Goal: Information Seeking & Learning: Learn about a topic

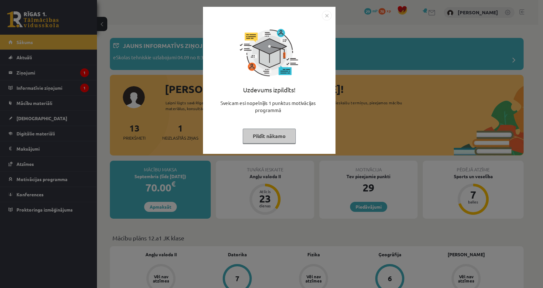
click at [274, 137] on button "Pildīt nākamo" at bounding box center [269, 135] width 53 height 15
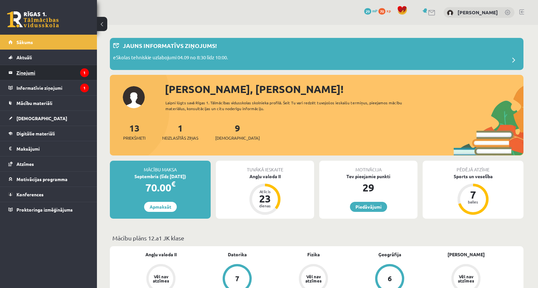
click at [35, 80] on legend "Ziņojumi 1" at bounding box center [52, 72] width 72 height 15
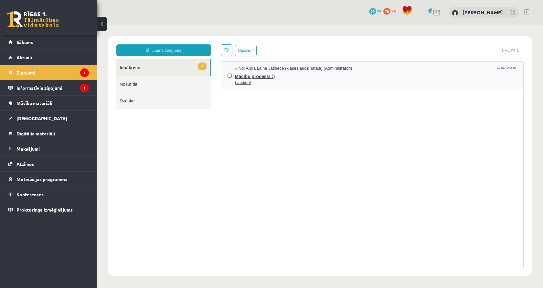
click at [246, 70] on span "No: Anda Laine Jātniece (klases audzinātāja) (Administratori)" at bounding box center [293, 68] width 117 height 6
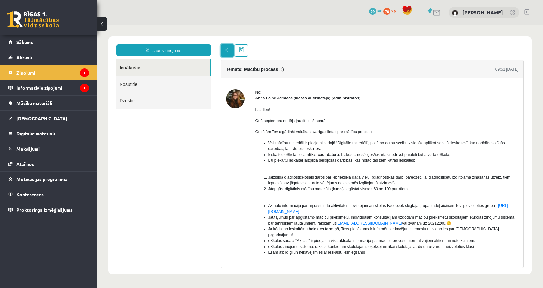
click at [230, 52] on link at bounding box center [227, 50] width 13 height 12
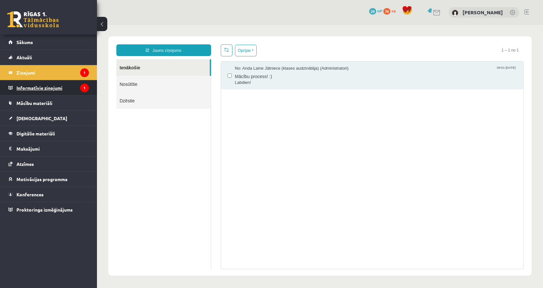
click at [72, 87] on legend "Informatīvie ziņojumi 1" at bounding box center [52, 87] width 72 height 15
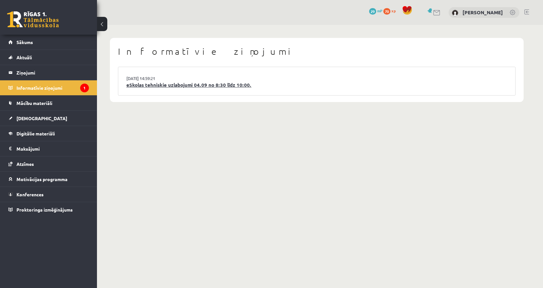
click at [162, 86] on link "eSkolas tehniskie uzlabojumi 04.09 no 8:30 līdz 10:00." at bounding box center [316, 84] width 381 height 7
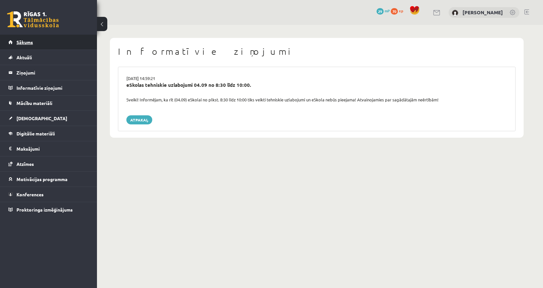
click at [63, 44] on link "Sākums" at bounding box center [48, 42] width 81 height 15
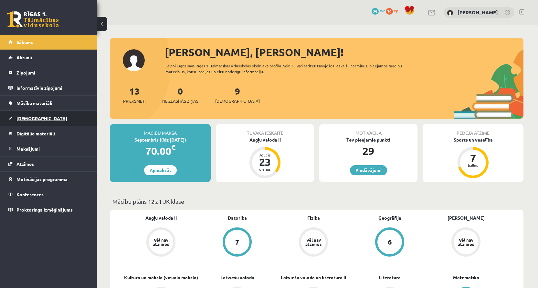
click at [42, 114] on link "[DEMOGRAPHIC_DATA]" at bounding box center [48, 118] width 81 height 15
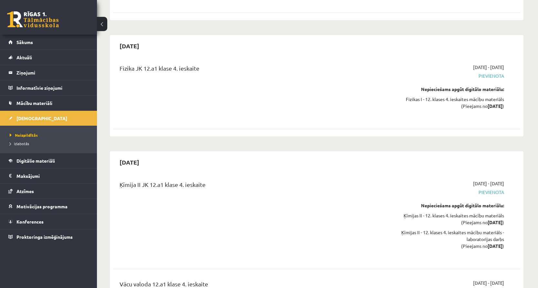
scroll to position [3621, 0]
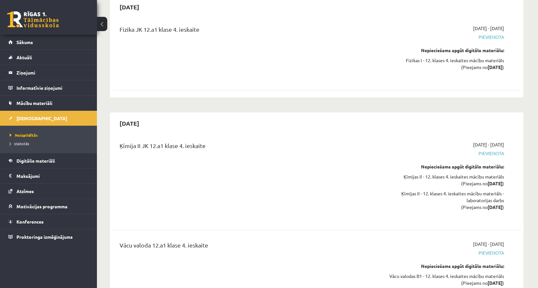
drag, startPoint x: 528, startPoint y: 176, endPoint x: 531, endPoint y: 156, distance: 20.3
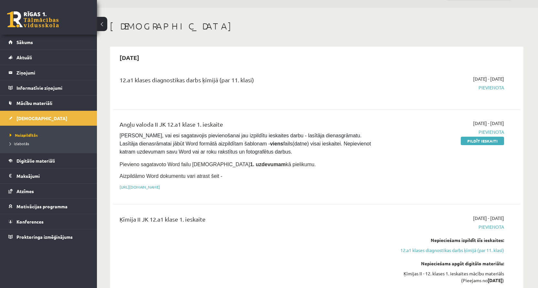
scroll to position [32, 0]
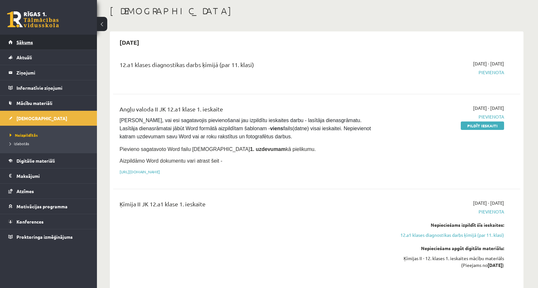
click at [53, 46] on link "Sākums" at bounding box center [48, 42] width 81 height 15
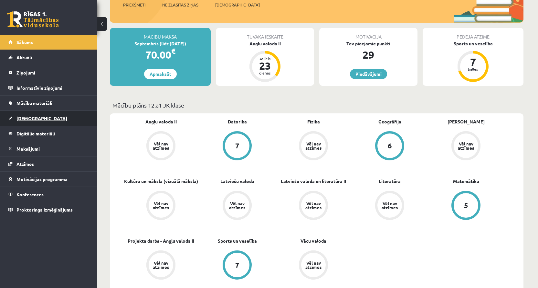
scroll to position [32, 0]
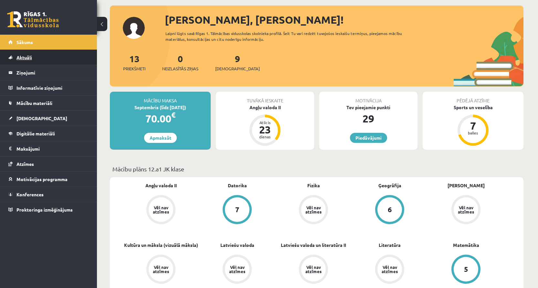
click at [53, 55] on link "Aktuāli" at bounding box center [48, 57] width 81 height 15
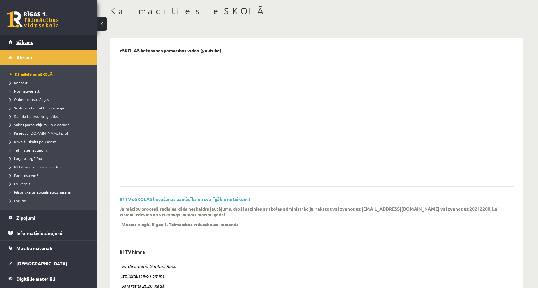
click at [53, 47] on link "Sākums" at bounding box center [48, 42] width 81 height 15
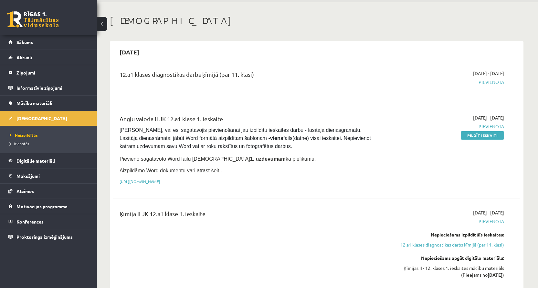
scroll to position [32, 0]
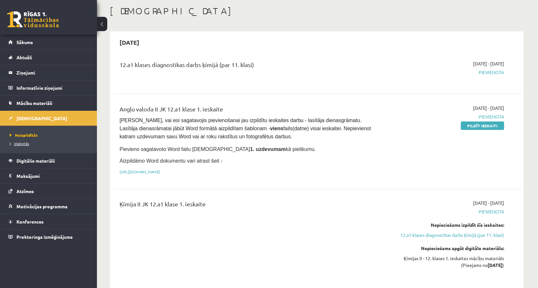
click at [26, 145] on span "Izlabotās" at bounding box center [19, 143] width 19 height 5
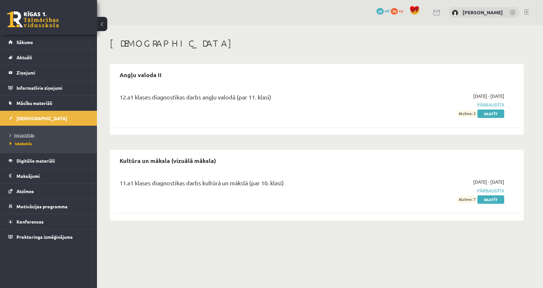
click at [27, 134] on span "Neizpildītās" at bounding box center [22, 134] width 25 height 5
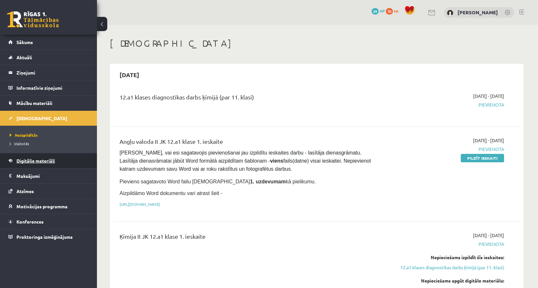
click at [36, 161] on span "Digitālie materiāli" at bounding box center [35, 161] width 38 height 6
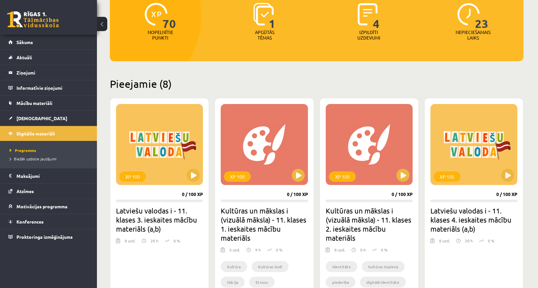
scroll to position [97, 0]
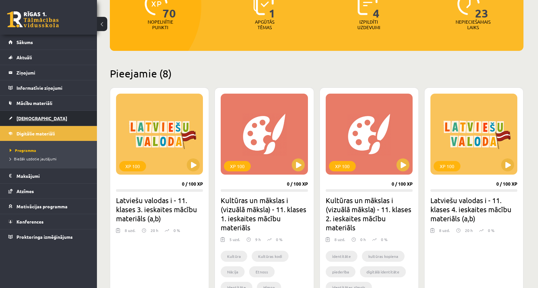
click at [52, 117] on link "[DEMOGRAPHIC_DATA]" at bounding box center [48, 118] width 81 height 15
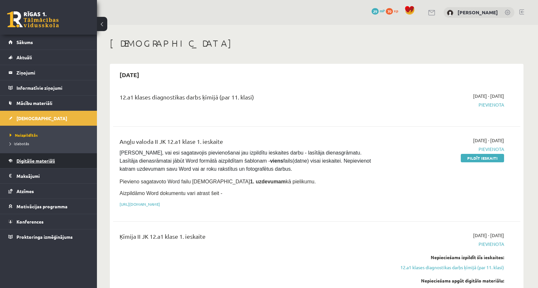
click at [39, 160] on span "Digitālie materiāli" at bounding box center [35, 161] width 38 height 6
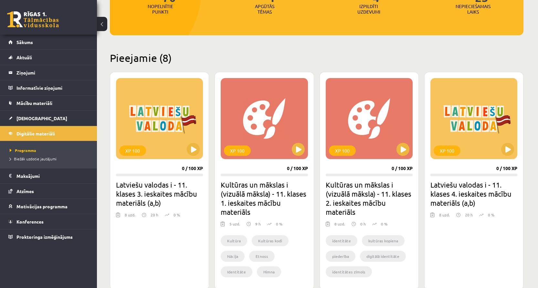
scroll to position [97, 0]
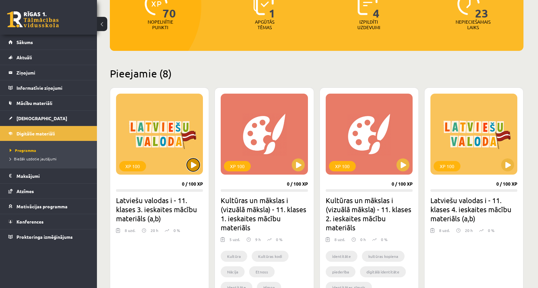
click at [195, 165] on button at bounding box center [193, 164] width 13 height 13
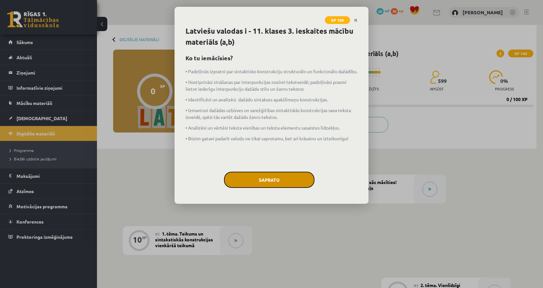
click at [248, 177] on button "Sapratu" at bounding box center [269, 179] width 91 height 16
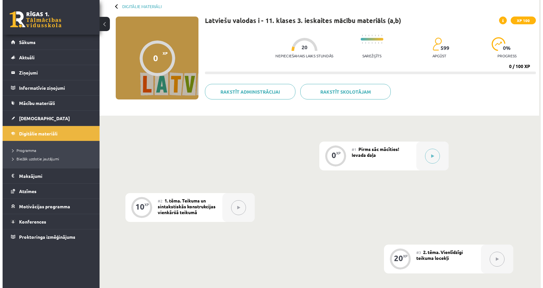
scroll to position [65, 0]
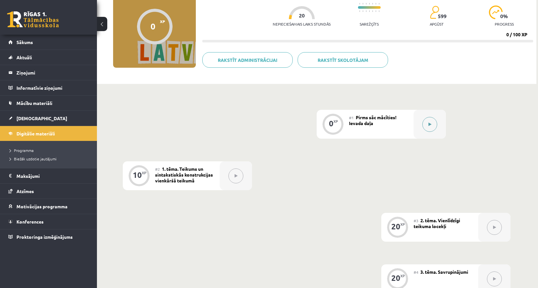
click at [430, 130] on button at bounding box center [430, 124] width 15 height 15
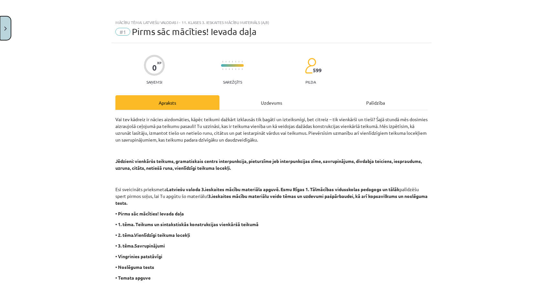
click at [10, 31] on button "Close" at bounding box center [5, 28] width 11 height 24
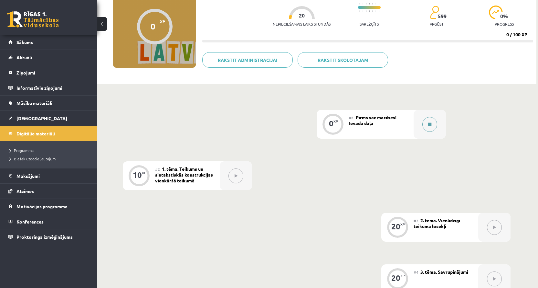
click at [429, 125] on icon at bounding box center [430, 124] width 3 height 4
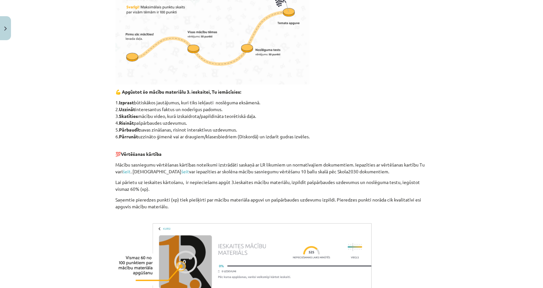
scroll to position [377, 0]
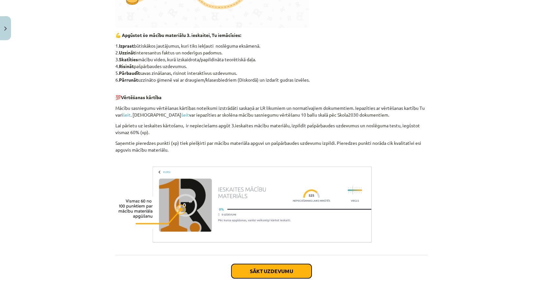
click at [252, 275] on button "Sākt uzdevumu" at bounding box center [272, 271] width 80 height 14
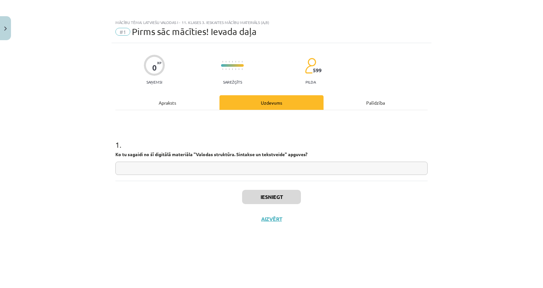
scroll to position [0, 0]
click at [186, 154] on strong "Ko tu sagaidi no šī digitālā materiāla "" at bounding box center [155, 154] width 81 height 6
copy p
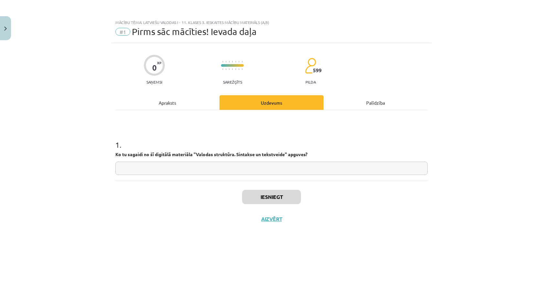
click at [182, 168] on input "text" at bounding box center [271, 167] width 312 height 13
click at [168, 172] on input "***" at bounding box center [271, 167] width 312 height 13
paste input "*"
drag, startPoint x: 158, startPoint y: 169, endPoint x: 162, endPoint y: 170, distance: 3.7
click at [162, 170] on input "**********" at bounding box center [271, 167] width 312 height 13
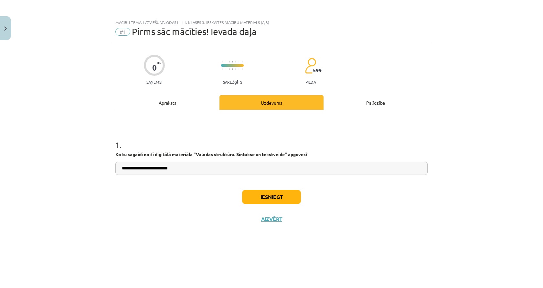
type input "**********"
click at [265, 195] on button "Iesniegt" at bounding box center [271, 197] width 59 height 14
click at [390, 105] on div "Palīdzība" at bounding box center [376, 102] width 104 height 15
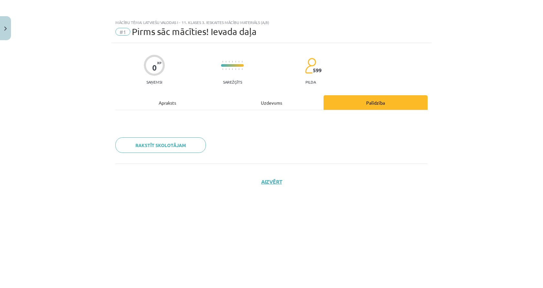
click at [289, 101] on div "Uzdevums" at bounding box center [272, 102] width 104 height 15
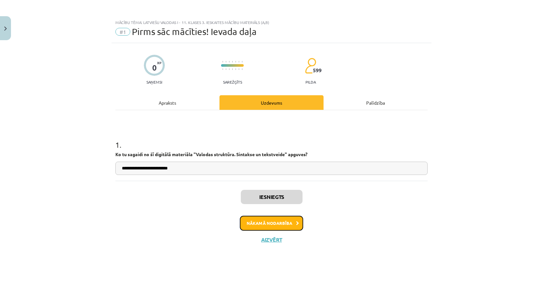
click at [289, 224] on button "Nākamā nodarbība" at bounding box center [271, 222] width 63 height 15
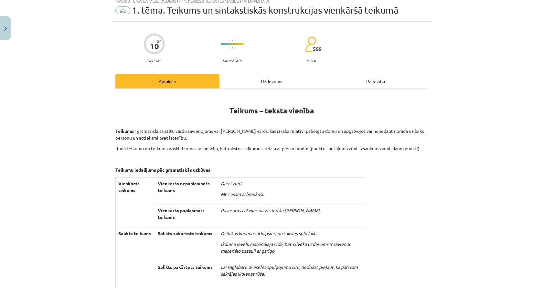
scroll to position [65, 0]
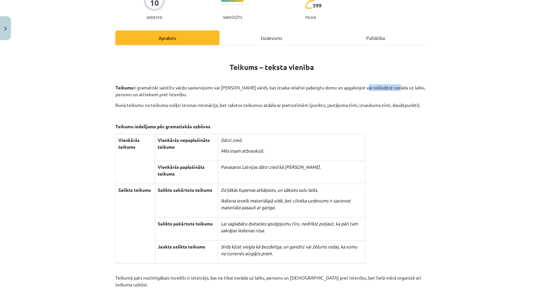
drag, startPoint x: 358, startPoint y: 88, endPoint x: 392, endPoint y: 88, distance: 34.0
click at [392, 88] on p "Teikums ir gramatiski saistītu vārdu savienojums vai atsevišķs vārds, kas izsak…" at bounding box center [271, 91] width 312 height 14
copy p "noliedzot norāda"
click at [464, 133] on div "Mācību tēma: Latviešu valodas i - 11. klases 3. ieskaites mācību materiāls (a,b…" at bounding box center [271, 144] width 543 height 288
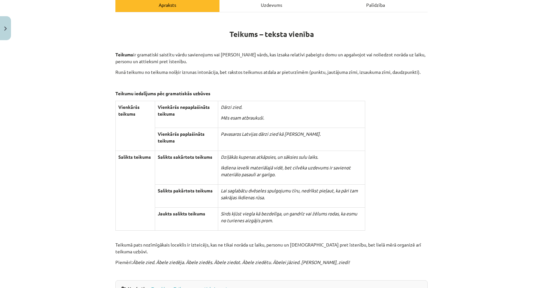
scroll to position [129, 0]
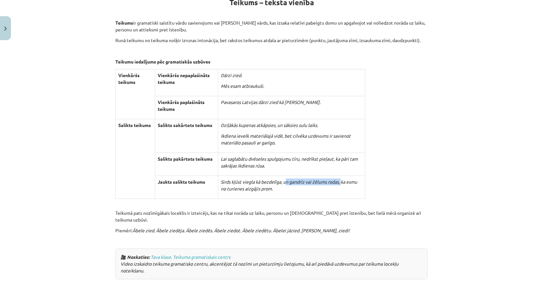
drag, startPoint x: 284, startPoint y: 181, endPoint x: 337, endPoint y: 180, distance: 53.0
click at [342, 180] on icon "Sirds kļūst viegla kā bezdelīga, un gandrīz vai žēlums rodas, ka esmu no turien…" at bounding box center [289, 185] width 136 height 13
click at [337, 180] on icon "Sirds kļūst viegla kā bezdelīga, un gandrīz vai žēlums rodas, ka esmu no turien…" at bounding box center [289, 185] width 136 height 13
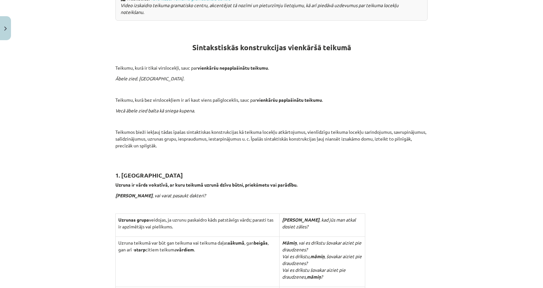
scroll to position [388, 0]
drag, startPoint x: 164, startPoint y: 102, endPoint x: 190, endPoint y: 102, distance: 25.9
click at [193, 107] on icon "Vecā ābele zied balta kā sniega kupena." at bounding box center [155, 110] width 80 height 6
copy icon "sniega kupena"
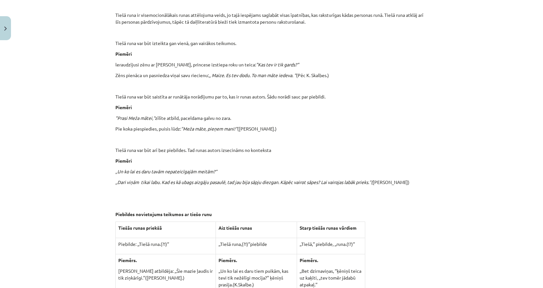
scroll to position [873, 0]
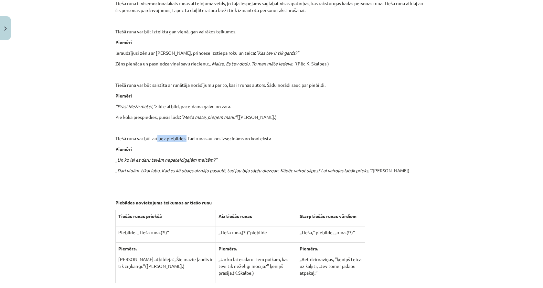
drag, startPoint x: 156, startPoint y: 123, endPoint x: 183, endPoint y: 123, distance: 26.9
click at [184, 135] on p "Tiešā runa var būt arī bez piebildes. Tad runas autors izsecināms no konteksta" at bounding box center [271, 138] width 312 height 7
copy p "bez piebildes"
click at [202, 39] on p "Piemēri" at bounding box center [271, 42] width 312 height 7
click at [144, 138] on div "Teikums – teksta vienība Teikums ir gramatiski saistītu vārdu savienojums vai a…" at bounding box center [271, 66] width 312 height 1647
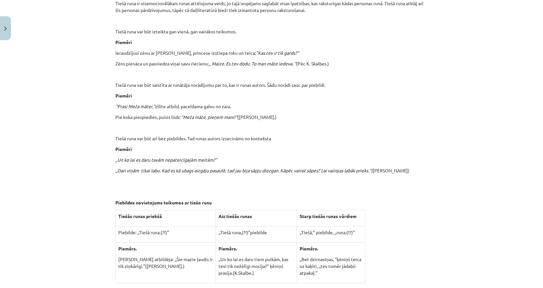
click at [186, 167] on em ",,Dari viņām tikai labu. Kad es kā ubags aizgāju pasaulē, tad jau bija sāpju di…" at bounding box center [243, 170] width 257 height 6
copy em "ubags"
click at [229, 174] on div "Teikums – teksta vienība Teikums ir gramatiski saistītu vārdu savienojums vai a…" at bounding box center [271, 66] width 312 height 1647
click at [253, 173] on div "Teikums – teksta vienība Teikums ir gramatiski saistītu vārdu savienojums vai a…" at bounding box center [271, 66] width 312 height 1647
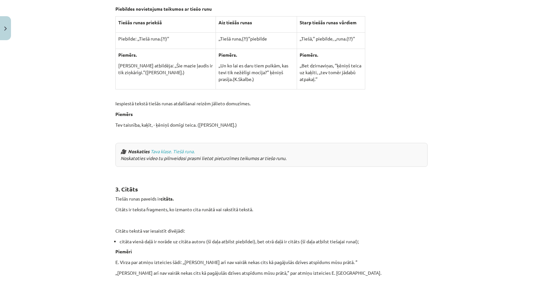
scroll to position [1067, 0]
drag, startPoint x: 113, startPoint y: 89, endPoint x: 143, endPoint y: 89, distance: 30.4
copy p "Iespiestā tekstā"
click at [154, 99] on p "Iespiestā tekstā tiešās runas atdalīšanai reizēm jālieto domuzīmes." at bounding box center [271, 102] width 312 height 7
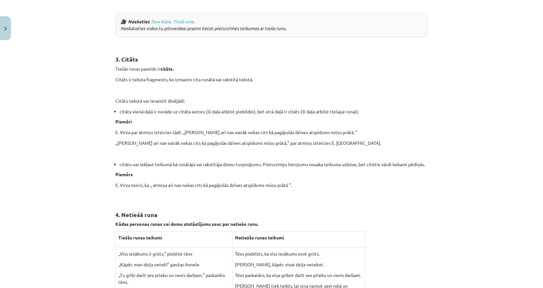
scroll to position [1197, 0]
click at [295, 128] on p "E. Virza par atmiņu izteicies šādi: ,,Atmiņa arī nav vairāk nekas cits kā pagāj…" at bounding box center [271, 131] width 312 height 7
copy p "atspīdums"
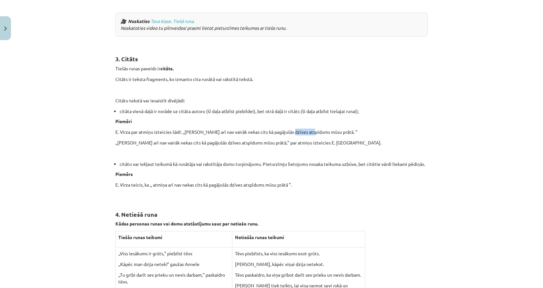
click at [304, 128] on p "E. Virza par atmiņu izteicies šādi: ,,Atmiņa arī nav vairāk nekas cits kā pagāj…" at bounding box center [271, 131] width 312 height 7
click at [397, 128] on p "E. Virza par atmiņu izteicies šādi: ,,Atmiņa arī nav vairāk nekas cits kā pagāj…" at bounding box center [271, 131] width 312 height 7
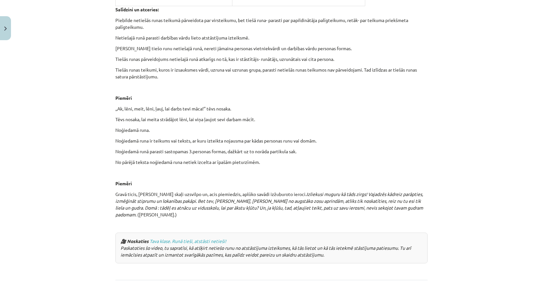
scroll to position [1520, 0]
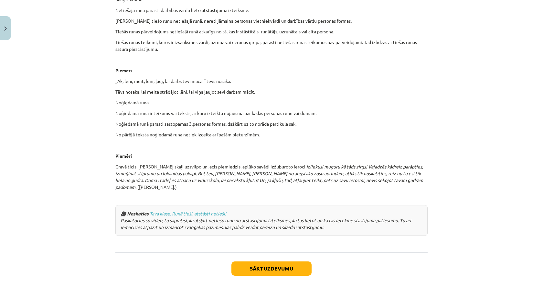
click at [283, 120] on p "Noģiedamā runā parasti sastopamas 3.personas formas, dažkārt uz to norāda parti…" at bounding box center [271, 123] width 312 height 7
click at [284, 120] on p "Noģiedamā runā parasti sastopamas 3.personas formas, dažkārt uz to norāda parti…" at bounding box center [271, 123] width 312 height 7
drag, startPoint x: 271, startPoint y: 109, endPoint x: 299, endPoint y: 109, distance: 27.2
click at [299, 120] on p "Noģiedamā runā parasti sastopamas 3.personas formas, dažkārt uz to norāda parti…" at bounding box center [271, 123] width 312 height 7
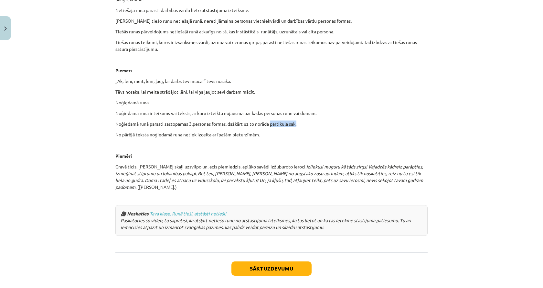
copy p "partikula sak."
click at [296, 120] on p "Noģiedamā runā parasti sastopamas 3.personas formas, dažkārt uz to norāda parti…" at bounding box center [271, 123] width 312 height 7
click at [321, 120] on p "Noģiedamā runā parasti sastopamas 3.personas formas, dažkārt uz to norāda parti…" at bounding box center [271, 123] width 312 height 7
click at [121, 99] on p "Noģiedamā runa." at bounding box center [271, 102] width 312 height 7
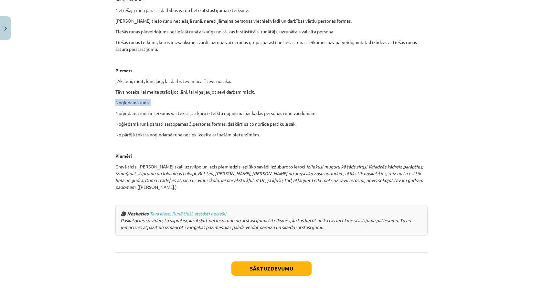
click at [121, 99] on p "Noģiedamā runa." at bounding box center [271, 102] width 312 height 7
copy div "Noģiedamā runa."
click at [139, 99] on p "Noģiedamā runa." at bounding box center [271, 102] width 312 height 7
click at [305, 99] on p "Noģiedamā runa." at bounding box center [271, 102] width 312 height 7
click at [109, 98] on div "Mācību tēma: Latviešu valodas i - 11. klases 3. ieskaites mācību materiāls (a,b…" at bounding box center [271, 144] width 543 height 288
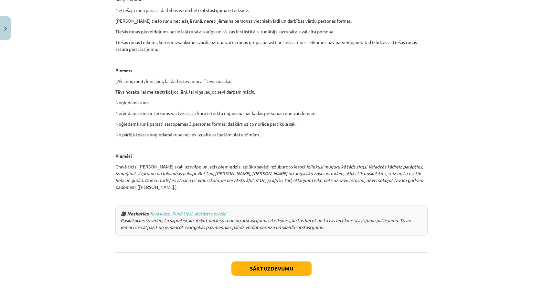
click at [130, 110] on p "Noģiedamā runa ir teikums vai teksts, ar kuru izteikta nojausma par kādas perso…" at bounding box center [271, 113] width 312 height 7
copy div "Noģiedamā runa ir teikums vai teksts, ar kuru izteikta nojausma par kādas perso…"
click at [141, 110] on p "Noģiedamā runa ir teikums vai teksts, ar kuru izteikta nojausma par kādas perso…" at bounding box center [271, 113] width 312 height 7
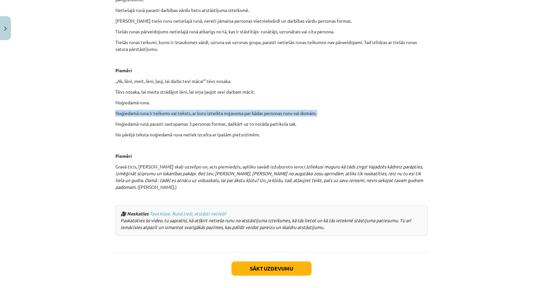
click at [142, 110] on p "Noģiedamā runa ir teikums vai teksts, ar kuru izteikta nojausma par kādas perso…" at bounding box center [271, 113] width 312 height 7
click at [350, 163] on icon "Izliekusi muguru kā tāds zirgs! Vajadzēs kādreiz parāpties, izmēģināt stiprumu …" at bounding box center [269, 176] width 308 height 26
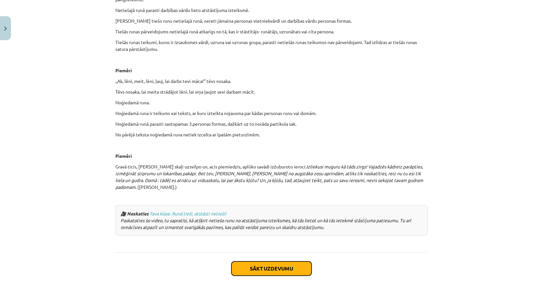
click at [251, 261] on button "Sākt uzdevumu" at bounding box center [272, 268] width 80 height 14
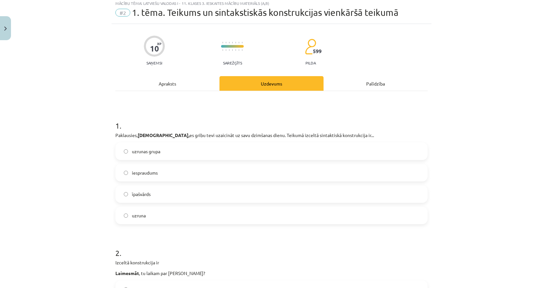
scroll to position [16, 0]
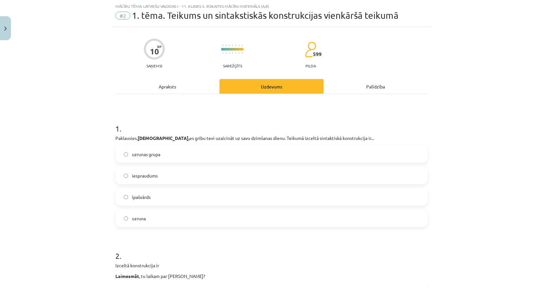
drag, startPoint x: 142, startPoint y: 149, endPoint x: 147, endPoint y: 151, distance: 5.4
click at [142, 149] on label "uzrunas grupa" at bounding box center [271, 154] width 311 height 16
click at [141, 222] on label "uzruna" at bounding box center [271, 218] width 311 height 16
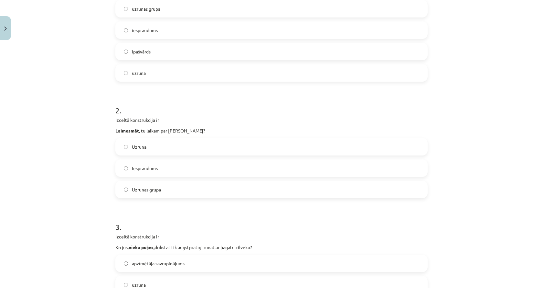
scroll to position [162, 0]
click at [121, 130] on b "Laimesmāt" at bounding box center [127, 130] width 24 height 6
click at [131, 126] on div "Izceltā konstrukcija ir Laimesmāt , tu laikam par mani smejies?" at bounding box center [271, 124] width 312 height 17
drag, startPoint x: 129, startPoint y: 164, endPoint x: 165, endPoint y: 175, distance: 37.5
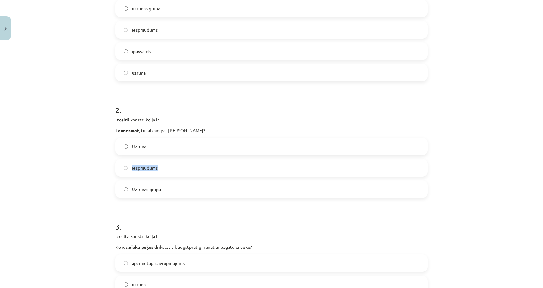
click at [165, 175] on label "Iespraudums" at bounding box center [271, 167] width 311 height 16
click at [118, 139] on label "Uzruna" at bounding box center [271, 146] width 311 height 16
click at [99, 146] on div "Mācību tēma: Latviešu valodas i - 11. klases 3. ieskaites mācību materiāls (a,b…" at bounding box center [271, 144] width 543 height 288
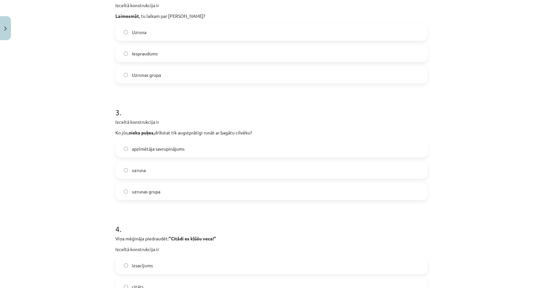
scroll to position [291, 0]
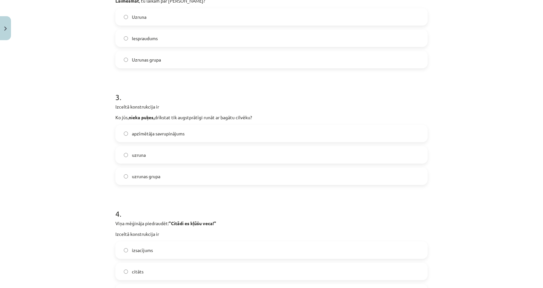
click at [168, 176] on label "uzrunas grupa" at bounding box center [271, 176] width 311 height 16
drag, startPoint x: 111, startPoint y: 118, endPoint x: 263, endPoint y: 118, distance: 152.0
click at [263, 118] on div "10 XP Saņemsi Sarežģīts 599 pilda Apraksts Uzdevums Palīdzība 1 . Paklausies, J…" at bounding box center [272, 119] width 320 height 735
click at [249, 119] on p "Ko jūs, nieka puķes, drīkstat tik augstprātīgi runāt ar bagātu cilvēku?" at bounding box center [271, 117] width 312 height 7
drag, startPoint x: 129, startPoint y: 132, endPoint x: 190, endPoint y: 135, distance: 61.9
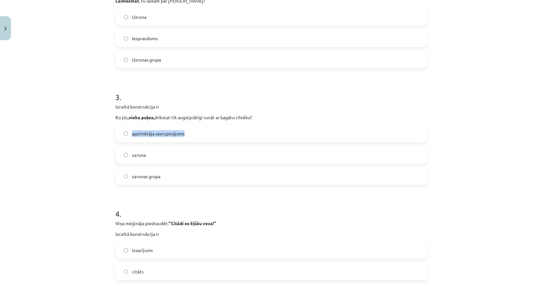
click at [190, 135] on label "apzīmētāja savrupinājums" at bounding box center [271, 133] width 311 height 16
click at [169, 125] on div "apzīmētāja savrupinājums" at bounding box center [271, 133] width 312 height 17
click at [51, 165] on div "Mācību tēma: Latviešu valodas i - 11. klases 3. ieskaites mācību materiāls (a,b…" at bounding box center [271, 144] width 543 height 288
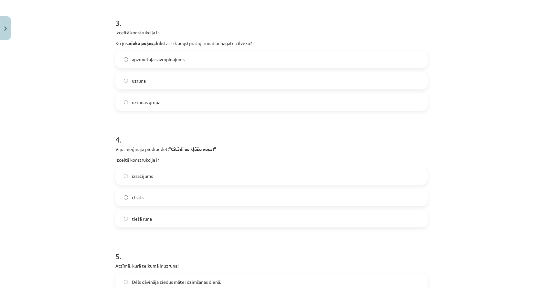
scroll to position [388, 0]
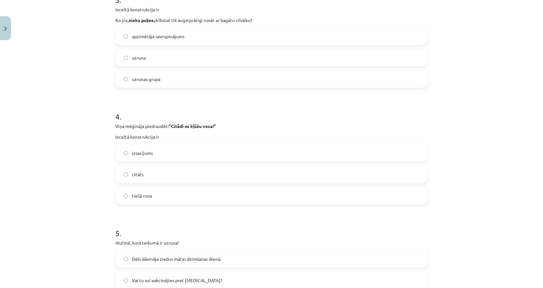
click at [151, 202] on label "tiešā runa" at bounding box center [271, 195] width 311 height 16
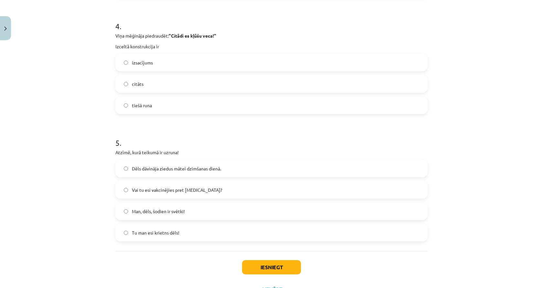
scroll to position [507, 0]
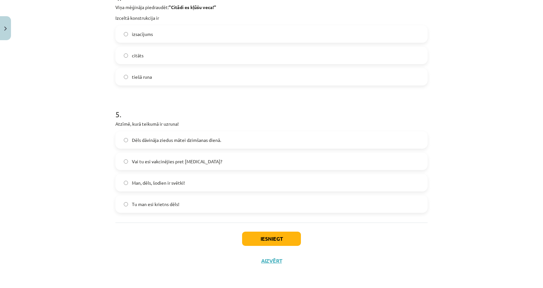
click at [148, 181] on span "Man, dēls, šodien ir svētki!" at bounding box center [158, 182] width 53 height 7
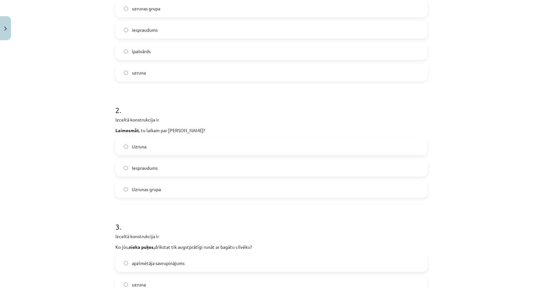
scroll to position [0, 0]
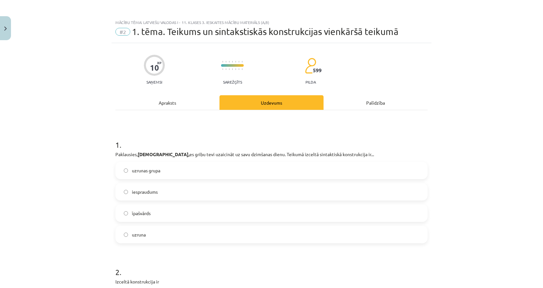
click at [169, 100] on div "Apraksts" at bounding box center [167, 102] width 104 height 15
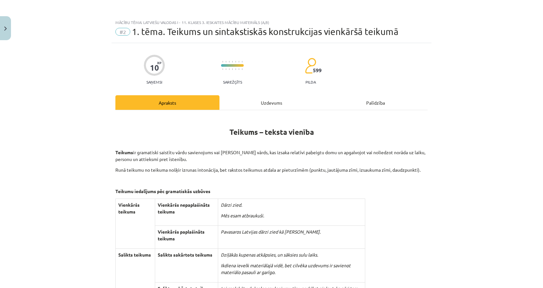
click at [260, 98] on div "Uzdevums" at bounding box center [272, 102] width 104 height 15
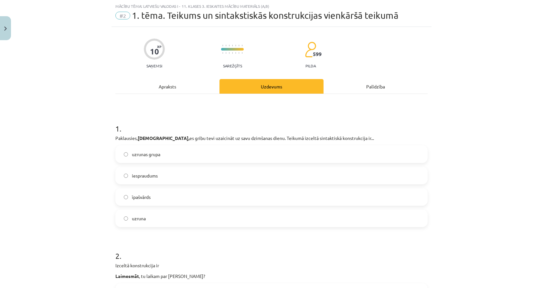
scroll to position [210, 0]
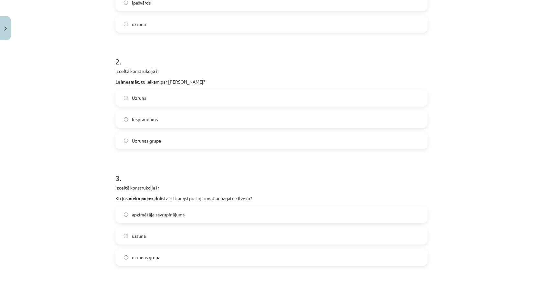
click at [142, 82] on p "Laimesmāt , tu laikam par mani smejies?" at bounding box center [271, 81] width 312 height 7
click at [79, 131] on div "Mācību tēma: Latviešu valodas i - 11. klases 3. ieskaites mācību materiāls (a,b…" at bounding box center [271, 144] width 543 height 288
click at [125, 124] on label "Iespraudums" at bounding box center [271, 119] width 311 height 16
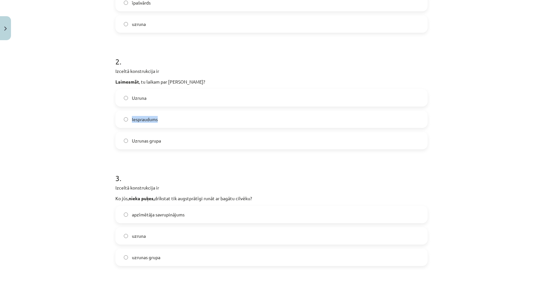
drag, startPoint x: 128, startPoint y: 114, endPoint x: 156, endPoint y: 120, distance: 28.5
click at [156, 120] on label "Iespraudums" at bounding box center [271, 119] width 311 height 16
click at [85, 145] on div "Mācību tēma: Latviešu valodas i - 11. klases 3. ieskaites mācību materiāls (a,b…" at bounding box center [271, 144] width 543 height 288
click at [135, 106] on div "Uzruna" at bounding box center [271, 97] width 312 height 17
click at [136, 103] on label "Uzruna" at bounding box center [271, 98] width 311 height 16
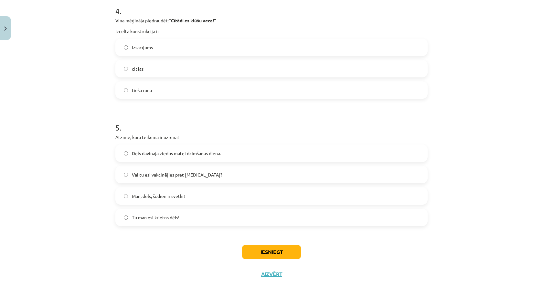
scroll to position [507, 0]
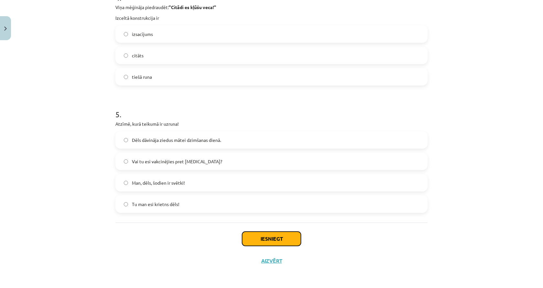
click at [273, 233] on button "Iesniegt" at bounding box center [271, 238] width 59 height 14
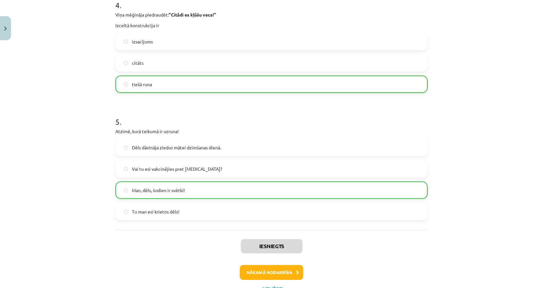
scroll to position [495, 0]
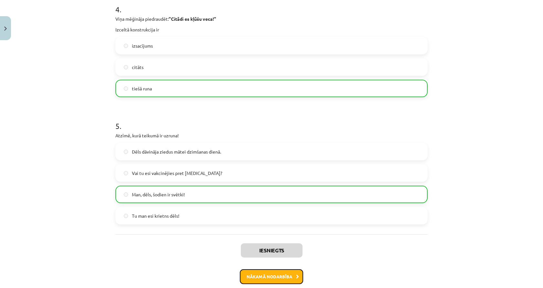
click at [274, 274] on button "Nākamā nodarbība" at bounding box center [271, 276] width 63 height 15
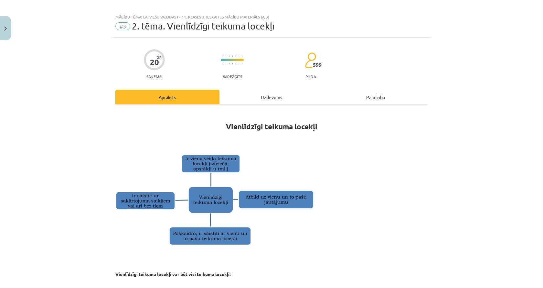
scroll to position [0, 0]
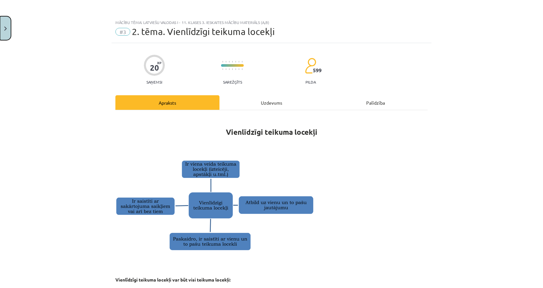
click at [5, 37] on button "Close" at bounding box center [5, 28] width 11 height 24
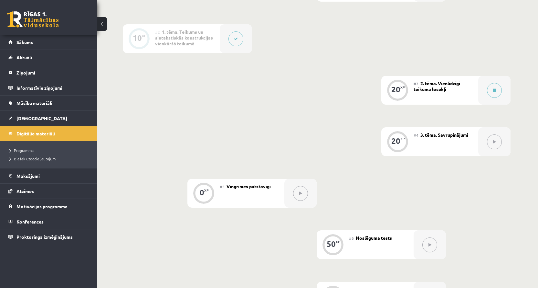
scroll to position [46, 0]
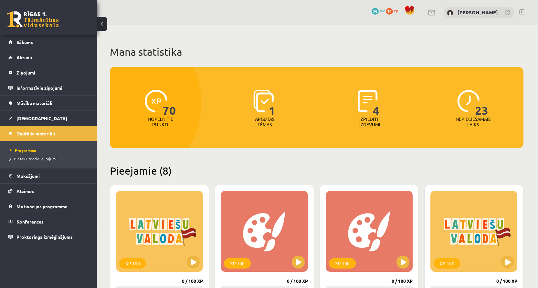
scroll to position [97, 0]
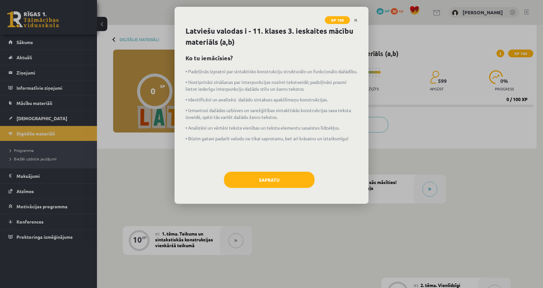
scroll to position [46, 0]
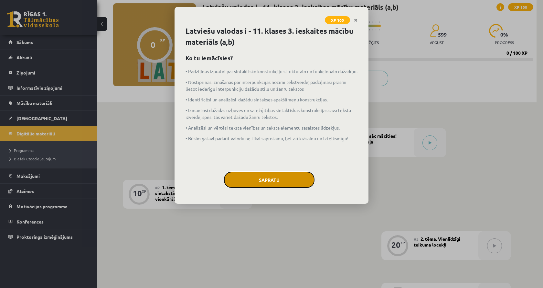
click at [269, 181] on button "Sapratu" at bounding box center [269, 179] width 91 height 16
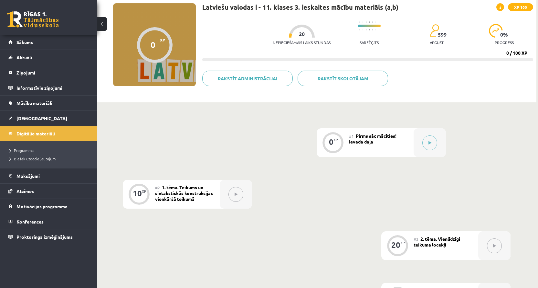
click at [235, 197] on button at bounding box center [236, 194] width 15 height 15
click at [427, 137] on button at bounding box center [430, 142] width 15 height 15
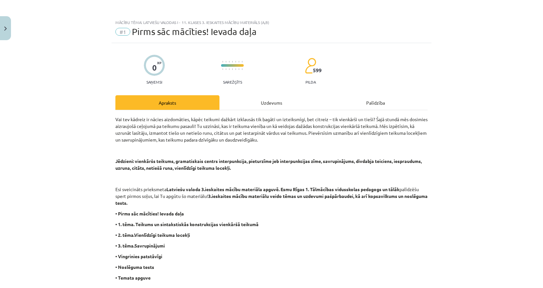
click at [281, 102] on div "Uzdevums" at bounding box center [272, 102] width 104 height 15
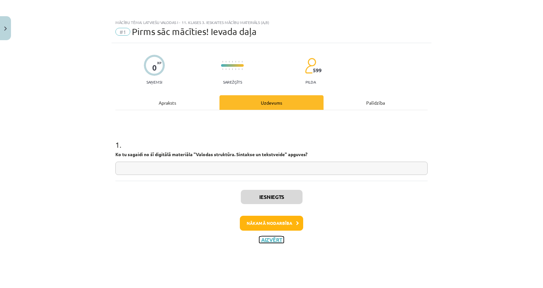
click at [274, 241] on button "Aizvērt" at bounding box center [271, 239] width 25 height 6
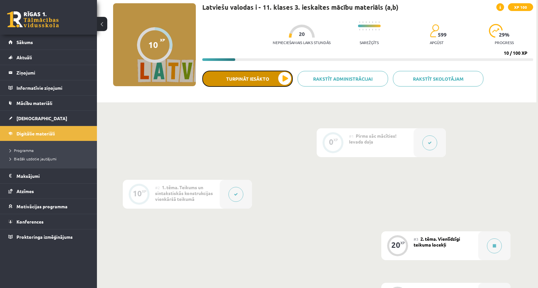
click at [270, 80] on button "Turpināt iesākto" at bounding box center [247, 79] width 91 height 16
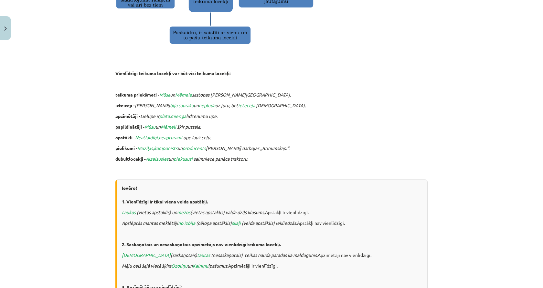
scroll to position [226, 0]
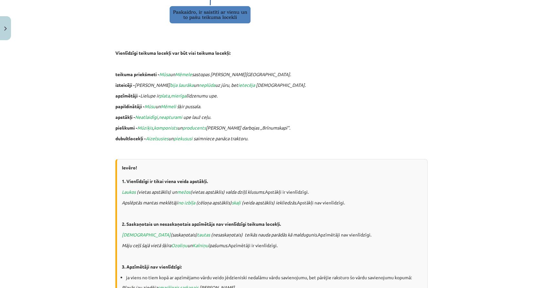
click at [156, 103] on icon "un" at bounding box center [158, 106] width 5 height 6
click at [145, 105] on icon "Mūsu" at bounding box center [150, 106] width 11 height 6
drag, startPoint x: 144, startPoint y: 105, endPoint x: 189, endPoint y: 104, distance: 44.6
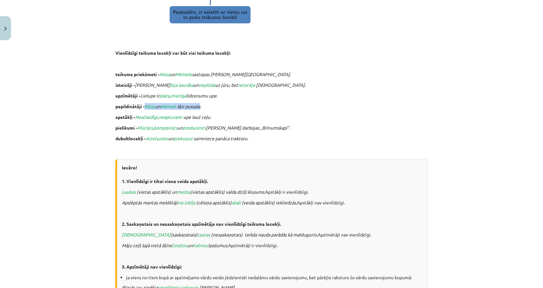
click at [189, 104] on p "papildinātāji - Mūsu un Mēmeli šķir pussala." at bounding box center [271, 106] width 312 height 7
click at [208, 107] on p "papildinātāji - Mūsu un Mēmeli šķir pussala." at bounding box center [271, 106] width 312 height 7
click at [105, 98] on div "Mācību tēma: Latviešu valodas i - 11. klases 3. ieskaites mācību materiāls (a,b…" at bounding box center [271, 144] width 543 height 288
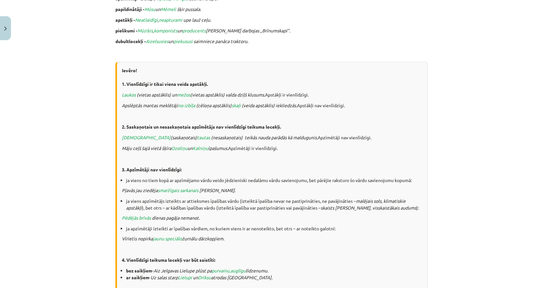
scroll to position [259, 0]
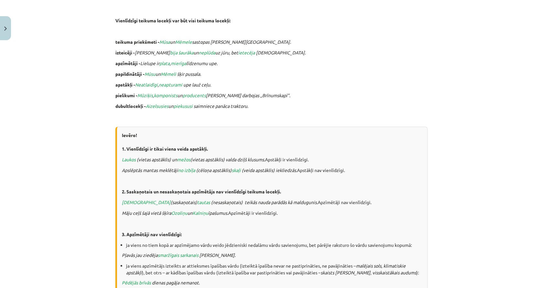
drag, startPoint x: 140, startPoint y: 135, endPoint x: 126, endPoint y: 115, distance: 24.5
click at [126, 115] on p at bounding box center [271, 116] width 312 height 7
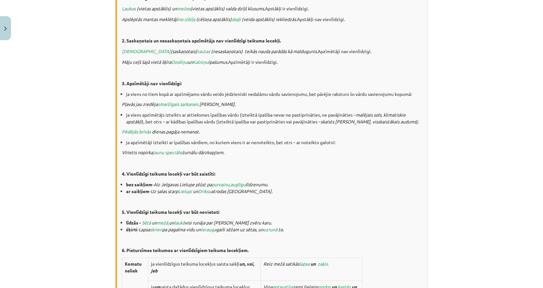
scroll to position [420, 0]
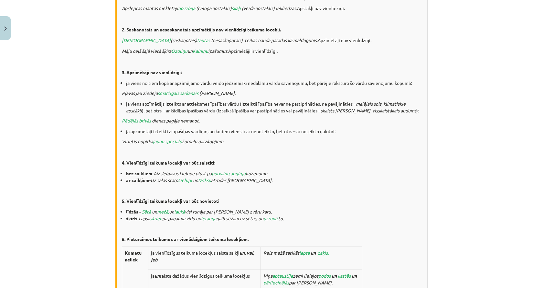
drag, startPoint x: 103, startPoint y: 196, endPoint x: 347, endPoint y: 169, distance: 245.0
click at [347, 169] on div "Ievēro! 1. Vienlīdzīgi ir tikai viena veida apstākļi. Laukos (vietas apstāklis)…" at bounding box center [271, 217] width 312 height 505
click at [345, 169] on div "Ievēro! 1. Vienlīdzīgi ir tikai viena veida apstākļi. Laukos (vietas apstāklis)…" at bounding box center [271, 217] width 312 height 505
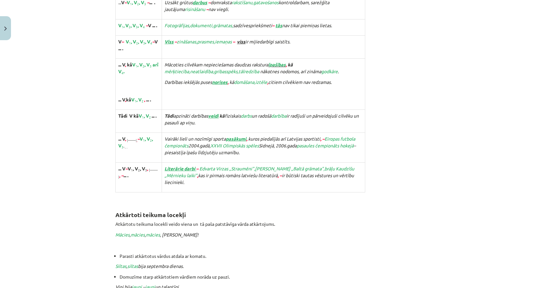
scroll to position [1164, 0]
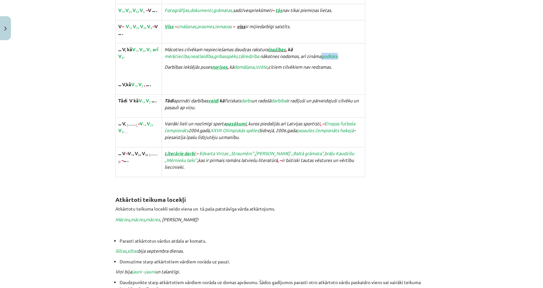
drag, startPoint x: 280, startPoint y: 42, endPoint x: 297, endPoint y: 45, distance: 16.4
click at [297, 46] on p "Mācoties cilvēkam nepieciešamas daudzas rakstura īpašības , kā mērķtiecība , ne…" at bounding box center [264, 53] width 198 height 14
copy icon "godkāre"
drag, startPoint x: 350, startPoint y: 38, endPoint x: 342, endPoint y: 37, distance: 7.5
click at [350, 46] on p "Mācoties cilvēkam nepieciešamas daudzas rakstura īpašības , kā mērķtiecība , ne…" at bounding box center [264, 53] width 198 height 14
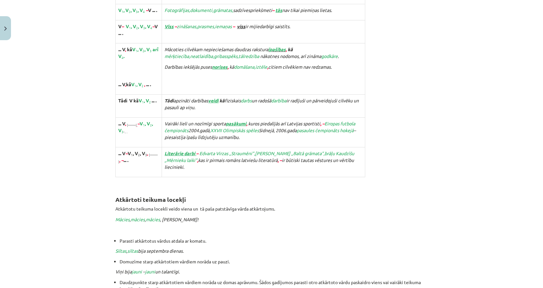
click at [301, 69] on td "Mācoties cilvēkam nepieciešamas daudzas rakstura īpašības , kā mērķtiecība , ne…" at bounding box center [263, 68] width 203 height 51
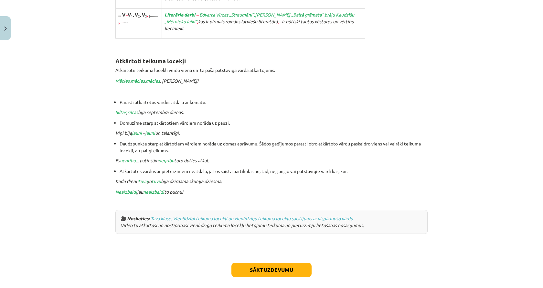
scroll to position [1288, 0]
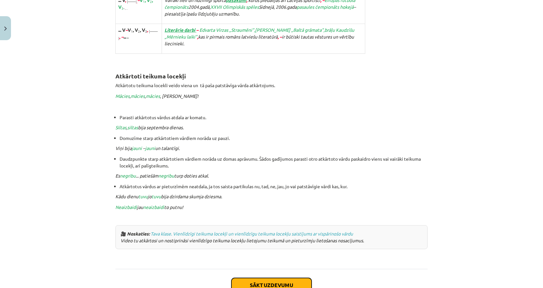
click at [273, 277] on button "Sākt uzdevumu" at bounding box center [272, 284] width 80 height 14
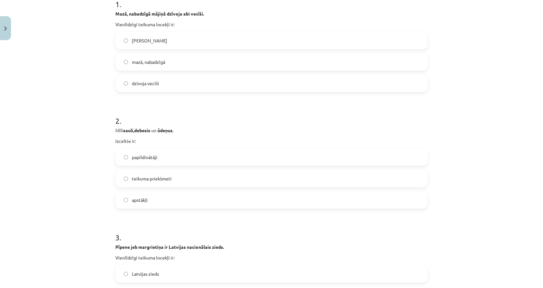
scroll to position [0, 0]
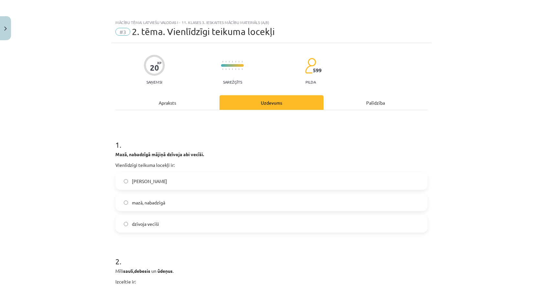
click at [196, 207] on label "mazā, nabadzīgā" at bounding box center [271, 202] width 311 height 16
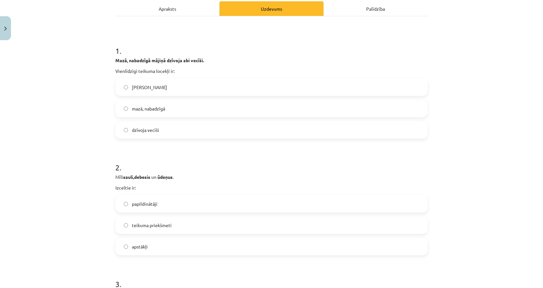
scroll to position [162, 0]
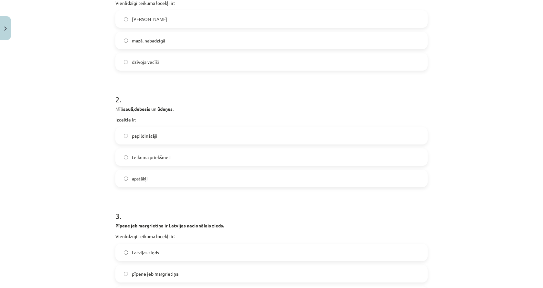
click at [177, 158] on label "teikuma priekšmeti" at bounding box center [271, 157] width 311 height 16
click at [133, 138] on span "papildinātāji" at bounding box center [145, 135] width 26 height 7
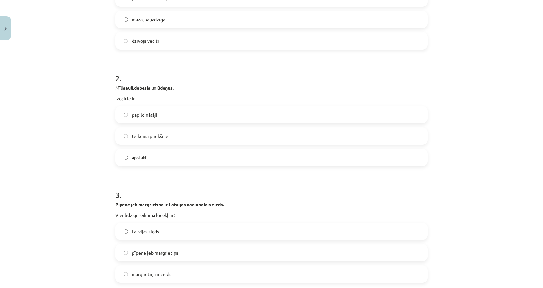
scroll to position [194, 0]
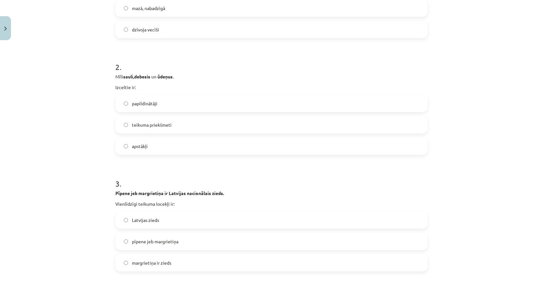
click at [125, 77] on b "sauli" at bounding box center [128, 76] width 10 height 6
copy div "Mīli sauli , debesis un ūdeņu s ."
click at [133, 77] on b "," at bounding box center [133, 76] width 1 height 6
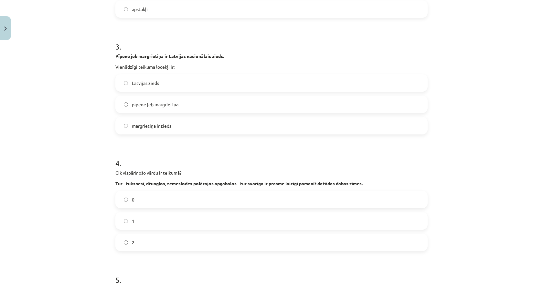
scroll to position [291, 0]
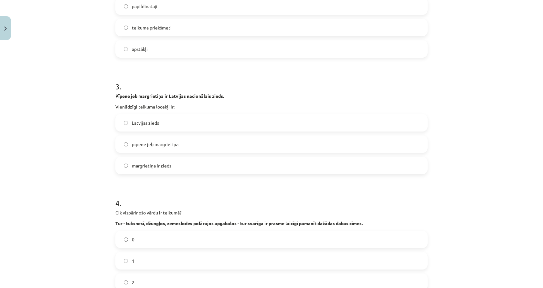
click at [139, 143] on span "pīpene jeb margrietiņa" at bounding box center [155, 144] width 47 height 7
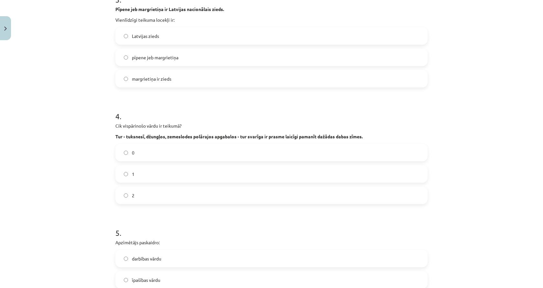
scroll to position [388, 0]
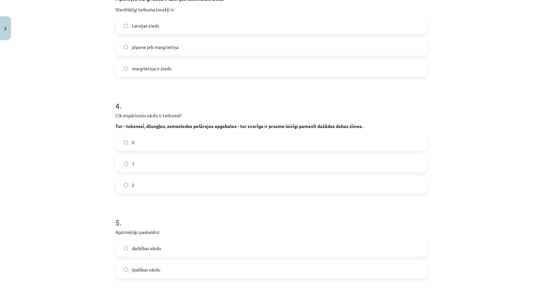
click at [144, 177] on label "2" at bounding box center [271, 185] width 311 height 16
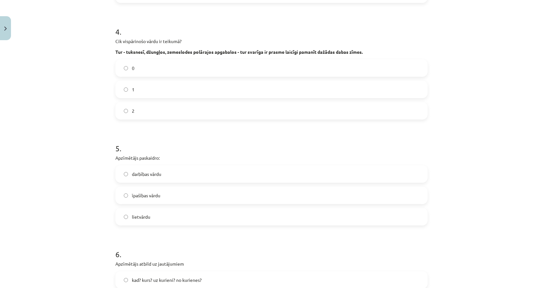
scroll to position [453, 0]
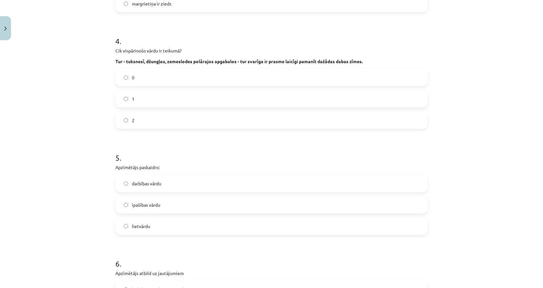
click at [120, 205] on label "īpašības vārdu" at bounding box center [271, 204] width 311 height 16
click at [127, 225] on label "lietvārdu" at bounding box center [271, 226] width 311 height 16
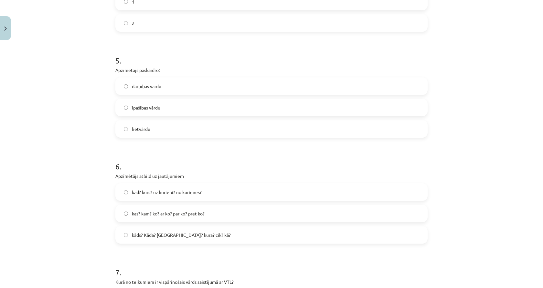
scroll to position [614, 0]
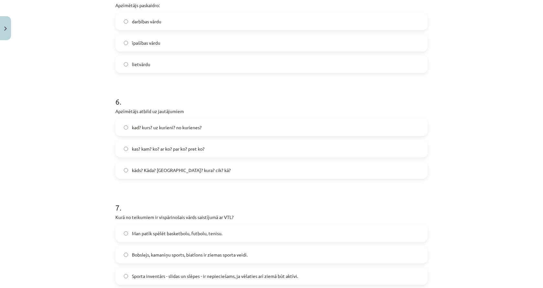
click at [143, 139] on div "kad? kurs? uz kurieni? no kurienes? kas? kam? ko? ar ko? par ko? pret ko? kāds?…" at bounding box center [271, 148] width 312 height 60
click at [145, 132] on label "kad? kurs? uz kurieni? no kurienes?" at bounding box center [271, 127] width 311 height 16
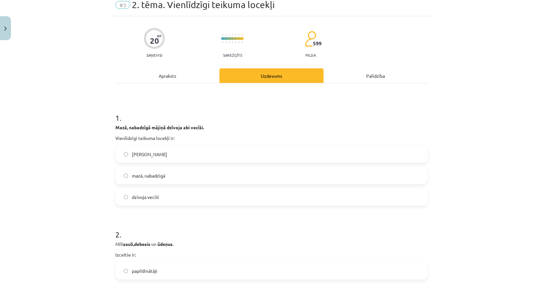
scroll to position [0, 0]
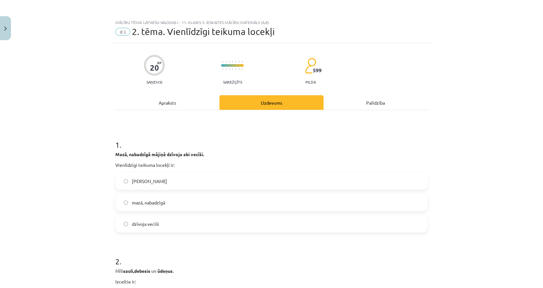
click at [169, 102] on div "Apraksts" at bounding box center [167, 102] width 104 height 15
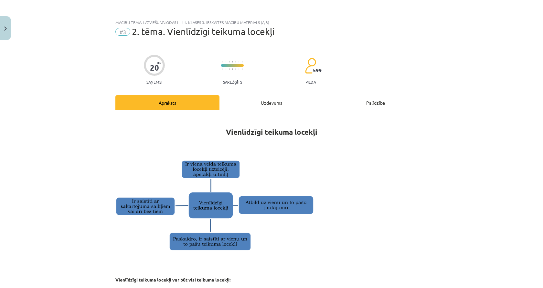
click at [250, 103] on div "Uzdevums" at bounding box center [272, 102] width 104 height 15
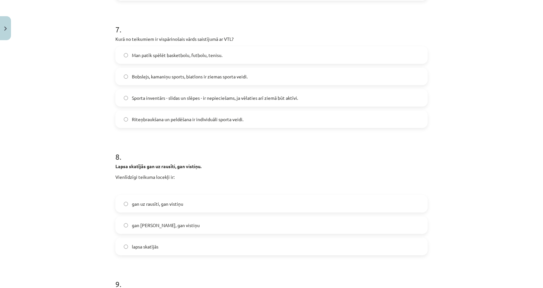
scroll to position [728, 0]
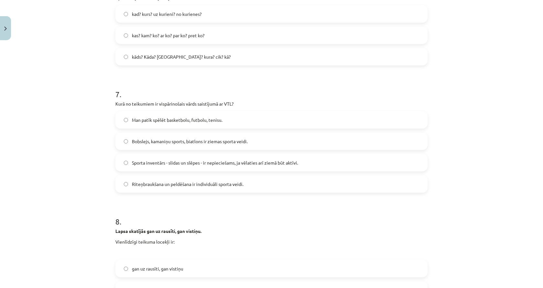
click at [228, 143] on span "Bobslejs, kamaniņu sports, biatlons ir ziemas sporta veidi." at bounding box center [190, 141] width 116 height 7
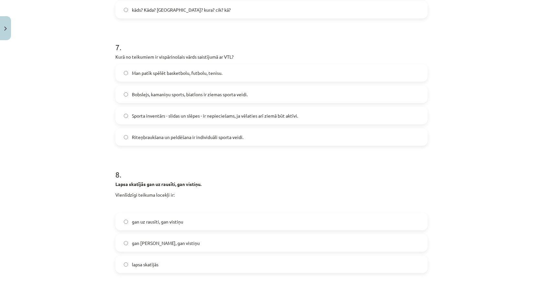
scroll to position [760, 0]
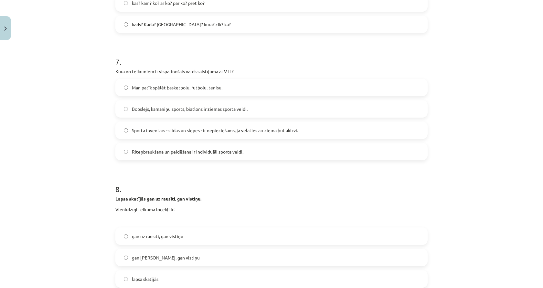
click at [120, 157] on label "Riteņbraukšana un peldēšana ir individuāli sporta veidi." at bounding box center [271, 151] width 311 height 16
drag, startPoint x: 156, startPoint y: 72, endPoint x: 183, endPoint y: 72, distance: 27.5
click at [183, 72] on p "Kurā no teikumiem ir vispārinošais vārds saistījumā ar VTL?" at bounding box center [271, 71] width 312 height 7
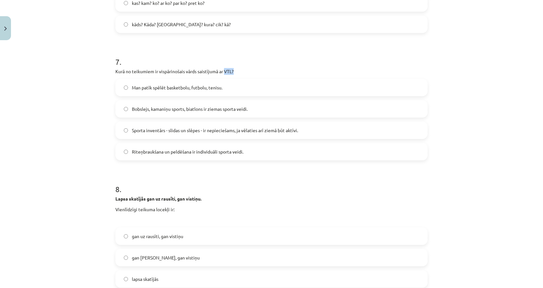
drag, startPoint x: 223, startPoint y: 71, endPoint x: 238, endPoint y: 70, distance: 15.3
click at [238, 70] on p "Kurā no teikumiem ir vispārinošais vārds saistījumā ar VTL?" at bounding box center [271, 71] width 312 height 7
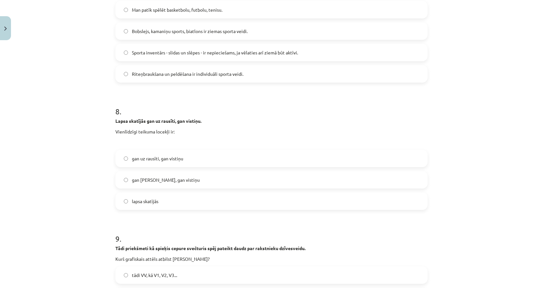
scroll to position [857, 0]
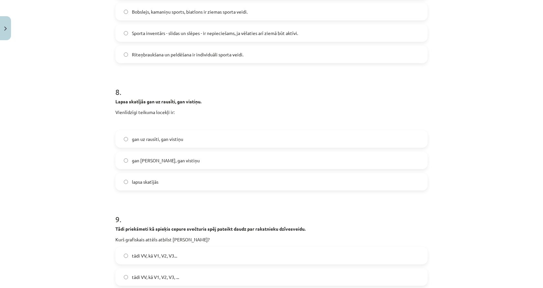
click at [128, 165] on label "gan rausīti, gan vistiņu" at bounding box center [271, 160] width 311 height 16
drag, startPoint x: 166, startPoint y: 101, endPoint x: 171, endPoint y: 100, distance: 5.6
click at [171, 100] on strong "Lapsa skatījās gan uz rausīti, gan vistiņu." at bounding box center [158, 101] width 86 height 6
drag, startPoint x: 183, startPoint y: 101, endPoint x: 201, endPoint y: 101, distance: 18.1
click at [201, 101] on p "Lapsa skatījās gan uz rausīti, gan vistiņu." at bounding box center [271, 101] width 312 height 7
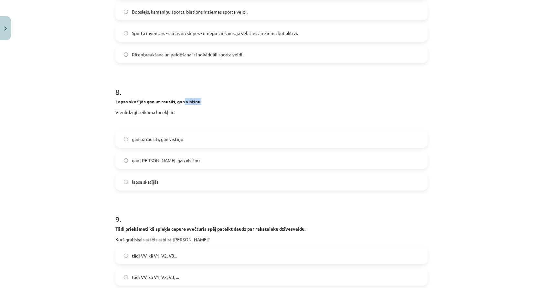
click at [201, 101] on p "Lapsa skatījās gan uz rausīti, gan vistiņu." at bounding box center [271, 101] width 312 height 7
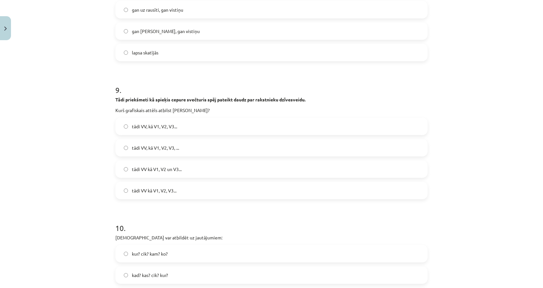
scroll to position [986, 0]
drag, startPoint x: 155, startPoint y: 98, endPoint x: 167, endPoint y: 99, distance: 12.0
click at [167, 99] on strong "Tādi priekšmeti kā spieķis cepure svečturis spēj pateikt daudz par rakstnieku d…" at bounding box center [210, 99] width 190 height 6
drag, startPoint x: 175, startPoint y: 99, endPoint x: 183, endPoint y: 100, distance: 7.4
click at [184, 100] on strong "Tādi priekšmeti kā spieķis cepure svečturis spēj pateikt daudz par rakstnieku d…" at bounding box center [210, 99] width 190 height 6
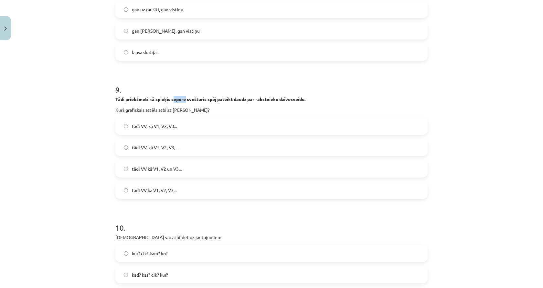
click at [183, 100] on strong "Tādi priekšmeti kā spieķis cepure svečturis spēj pateikt daudz par rakstnieku d…" at bounding box center [210, 99] width 190 height 6
drag, startPoint x: 114, startPoint y: 102, endPoint x: 204, endPoint y: 98, distance: 90.3
click at [203, 98] on p "Tādi priekšmeti kā spieķis cepure svečturis spēj pateikt daudz par rakstnieku d…" at bounding box center [271, 99] width 312 height 7
click at [204, 98] on strong "Tādi priekšmeti kā spieķis cepure svečturis spēj pateikt daudz par rakstnieku d…" at bounding box center [210, 99] width 190 height 6
click at [128, 99] on strong "Tādi priekšmeti kā spieķis cepure svečturis spēj pateikt daudz par rakstnieku d…" at bounding box center [210, 99] width 190 height 6
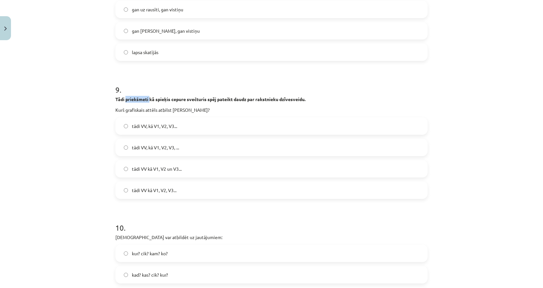
click at [128, 99] on strong "Tādi priekšmeti kā spieķis cepure svečturis spēj pateikt daudz par rakstnieku d…" at bounding box center [210, 99] width 190 height 6
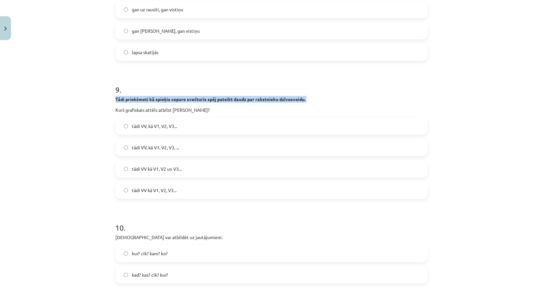
click at [128, 99] on strong "Tādi priekšmeti kā spieķis cepure svečturis spēj pateikt daudz par rakstnieku d…" at bounding box center [210, 99] width 190 height 6
copy div "Tādi priekšmeti kā spieķis cepure svečturis spēj pateikt daudz par rakstnieku d…"
click at [147, 95] on div "9 . Tādi priekšmeti kā spieķis cepure svečturis spēj pateikt daudz par rakstnie…" at bounding box center [271, 136] width 312 height 125
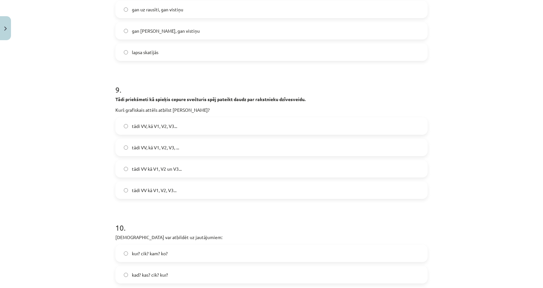
click at [160, 100] on strong "Tādi priekšmeti kā spieķis cepure svečturis spēj pateikt daudz par rakstnieku d…" at bounding box center [210, 99] width 190 height 6
click at [174, 100] on strong "Tādi priekšmeti kā spieķis cepure svečturis spēj pateikt daudz par rakstnieku d…" at bounding box center [210, 99] width 190 height 6
click at [192, 100] on strong "Tādi priekšmeti kā spieķis cepure svečturis spēj pateikt daudz par rakstnieku d…" at bounding box center [210, 99] width 190 height 6
click at [183, 195] on label "tādi VV kā V1, V2, V3..." at bounding box center [271, 190] width 311 height 16
click at [153, 128] on span "tādi VV, kā V1, V2, V3..." at bounding box center [154, 126] width 45 height 7
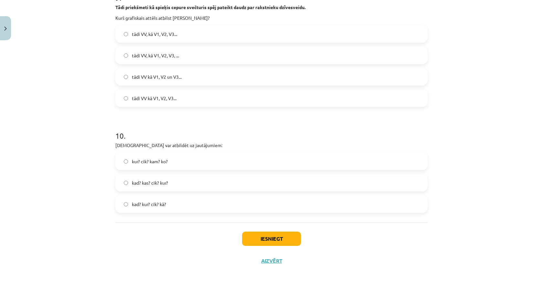
scroll to position [1046, 0]
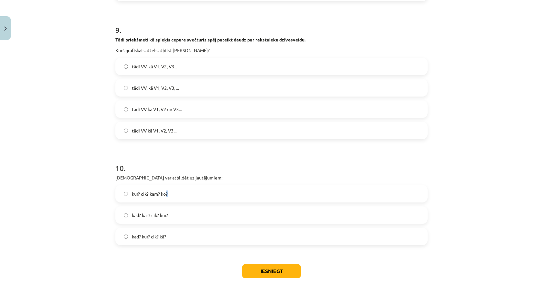
click at [165, 188] on label "kur? cik? kam? ko?" at bounding box center [271, 193] width 311 height 16
click at [190, 200] on label "kur? cik? kam? ko?" at bounding box center [271, 193] width 311 height 16
click at [214, 168] on h1 "10 ." at bounding box center [271, 162] width 312 height 20
click at [275, 266] on button "Iesniegt" at bounding box center [271, 271] width 59 height 14
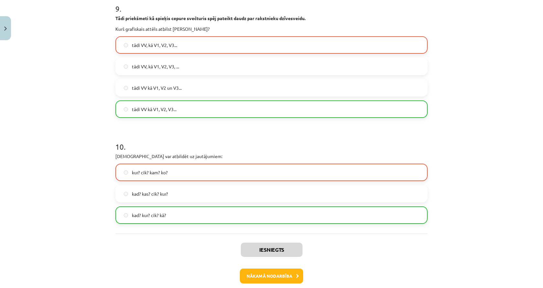
scroll to position [1099, 0]
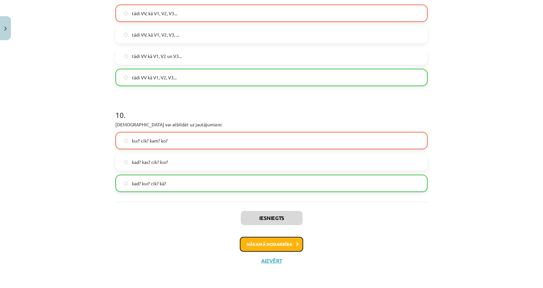
click at [273, 243] on button "Nākamā nodarbība" at bounding box center [271, 243] width 63 height 15
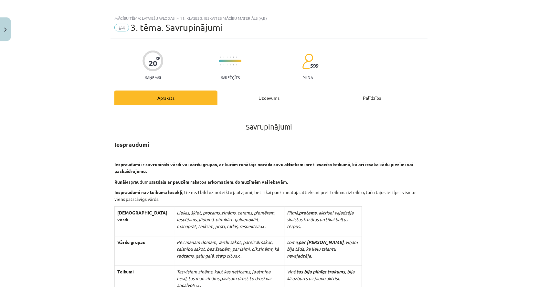
scroll to position [0, 0]
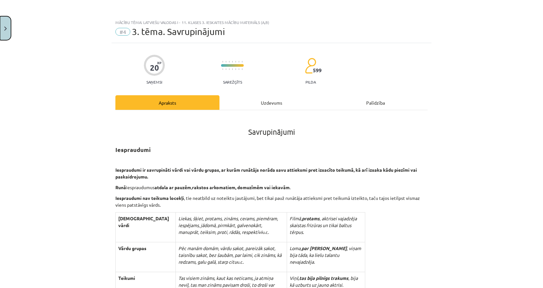
click at [1, 33] on button "Close" at bounding box center [5, 28] width 11 height 24
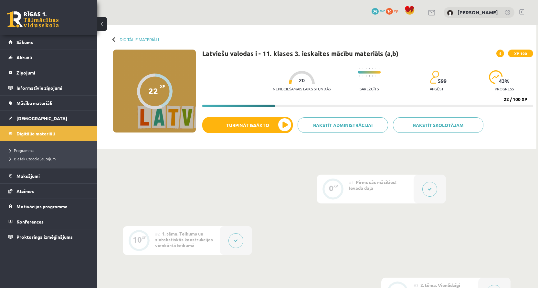
drag, startPoint x: 503, startPoint y: 97, endPoint x: 527, endPoint y: 95, distance: 24.0
click at [528, 95] on div "Nepieciešamais laiks stundās 20 Sarežģīts 599 apgūst 43 % progress 22 / 100 XP" at bounding box center [367, 85] width 331 height 44
click at [524, 97] on div "22 / 100 XP" at bounding box center [516, 99] width 24 height 6
click at [518, 101] on div "22 / 100 XP" at bounding box center [516, 99] width 24 height 6
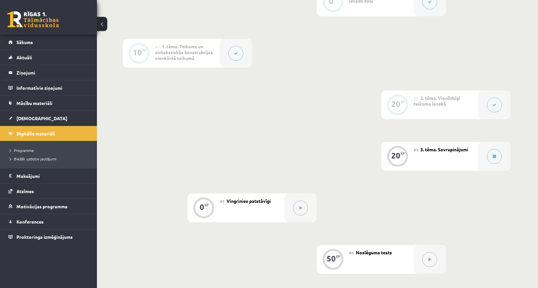
scroll to position [291, 0]
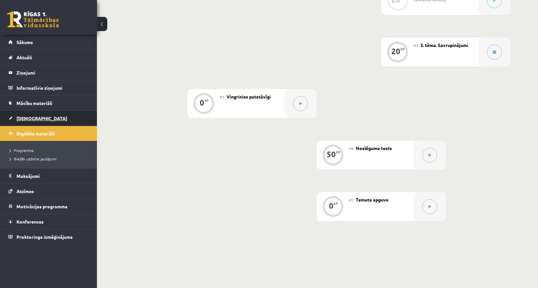
click at [21, 123] on link "[DEMOGRAPHIC_DATA]" at bounding box center [48, 118] width 81 height 15
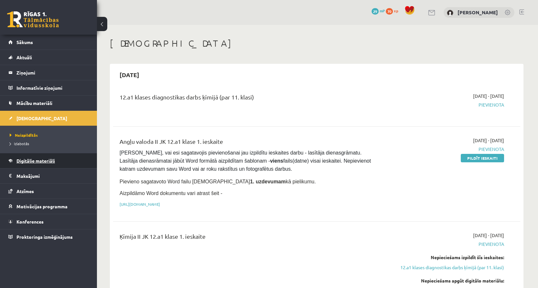
click at [40, 161] on span "Digitālie materiāli" at bounding box center [35, 161] width 38 height 6
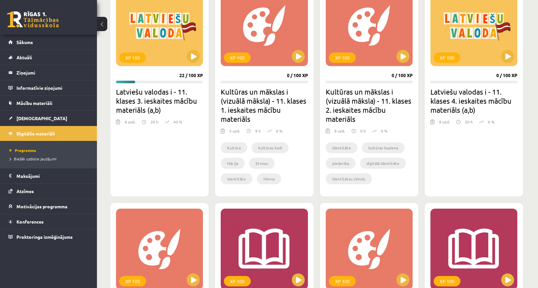
scroll to position [162, 0]
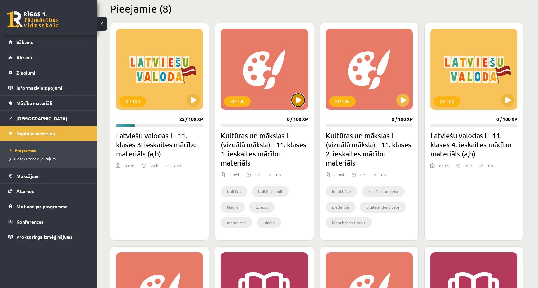
click at [300, 99] on button at bounding box center [298, 99] width 13 height 13
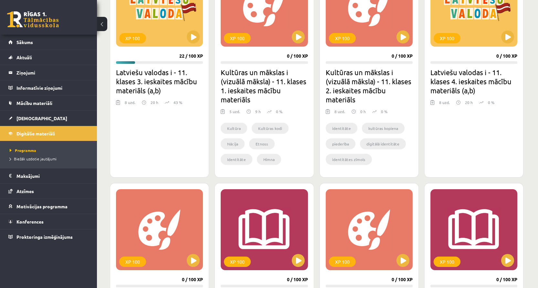
scroll to position [129, 0]
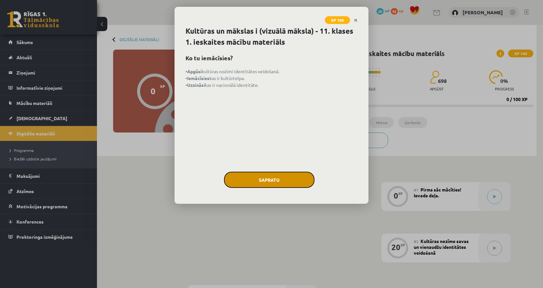
click at [293, 177] on button "Sapratu" at bounding box center [269, 179] width 91 height 16
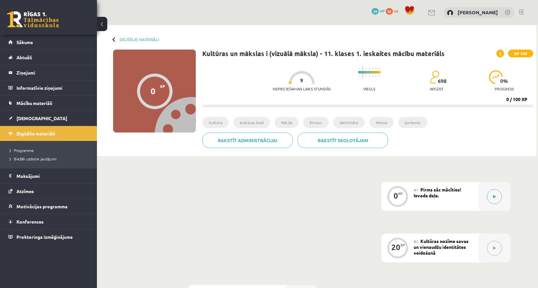
click at [497, 196] on button at bounding box center [494, 196] width 15 height 15
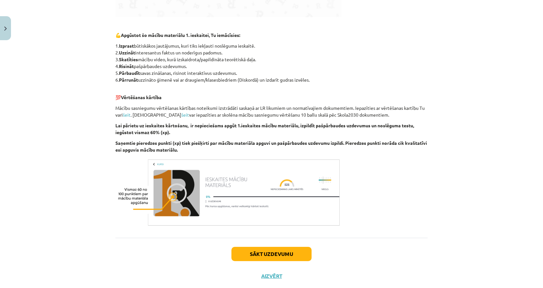
scroll to position [303, 0]
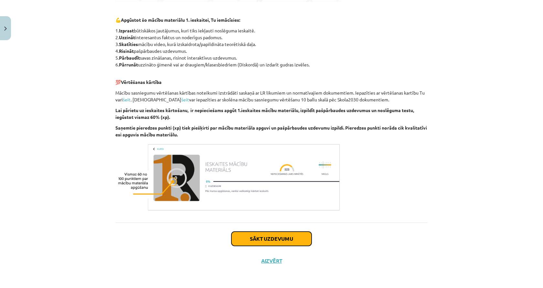
click at [263, 243] on button "Sākt uzdevumu" at bounding box center [272, 238] width 80 height 14
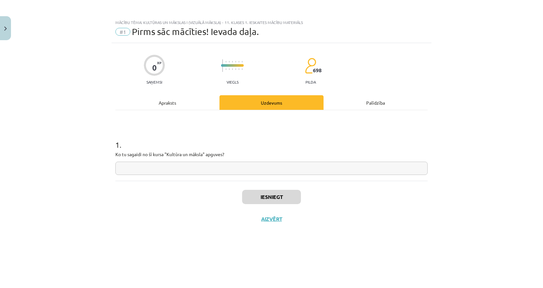
scroll to position [0, 0]
click at [232, 169] on input "text" at bounding box center [271, 167] width 312 height 13
type input "**********"
click at [294, 200] on button "Iesniegt" at bounding box center [271, 197] width 59 height 14
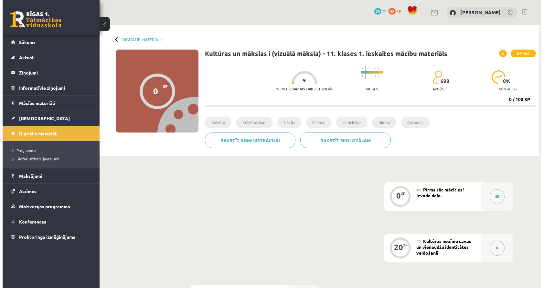
scroll to position [65, 0]
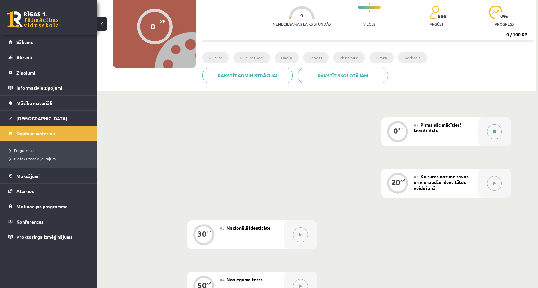
click at [496, 131] on icon at bounding box center [494, 132] width 3 height 4
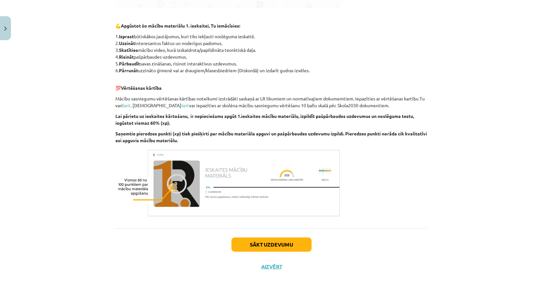
scroll to position [303, 0]
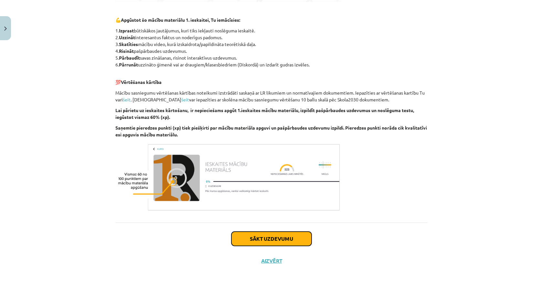
click at [278, 238] on button "Sākt uzdevumu" at bounding box center [272, 238] width 80 height 14
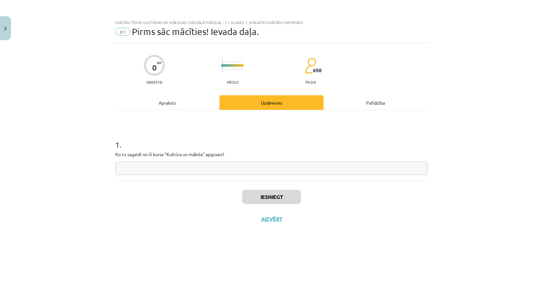
scroll to position [0, 0]
click at [6, 27] on img "Close" at bounding box center [5, 29] width 3 height 4
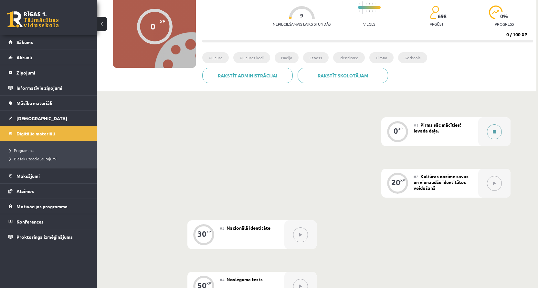
click at [483, 136] on div at bounding box center [495, 131] width 32 height 29
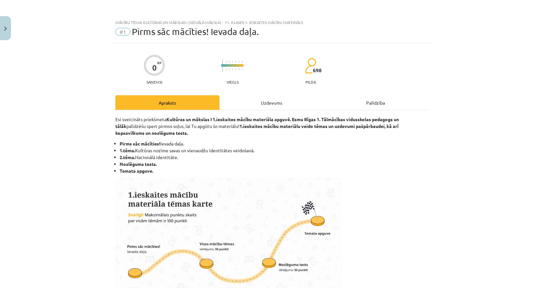
click at [274, 102] on div "Uzdevums" at bounding box center [272, 102] width 104 height 15
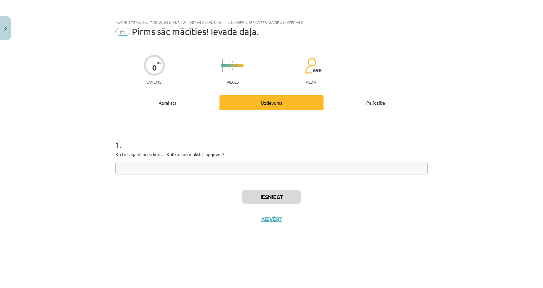
click at [251, 169] on input "text" at bounding box center [271, 167] width 312 height 13
type input "**********"
click at [298, 198] on button "Iesniegt" at bounding box center [271, 197] width 59 height 14
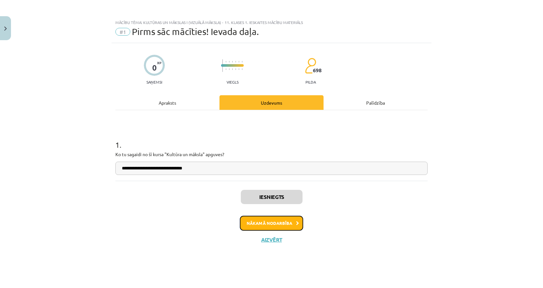
click at [290, 228] on button "Nākamā nodarbība" at bounding box center [271, 222] width 63 height 15
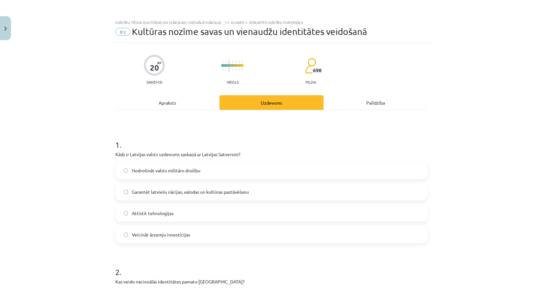
click at [207, 95] on div "Apraksts" at bounding box center [167, 102] width 104 height 15
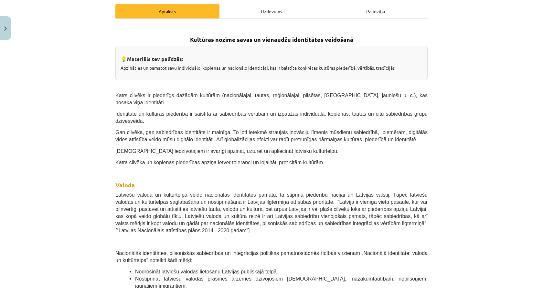
scroll to position [6, 0]
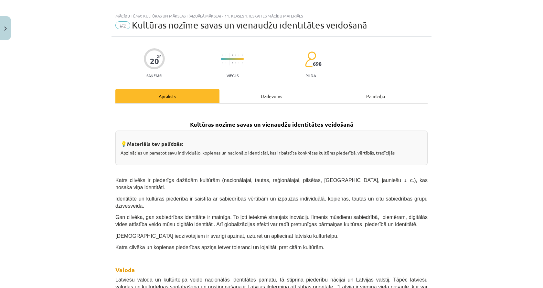
click at [271, 96] on div "Uzdevums" at bounding box center [272, 96] width 104 height 15
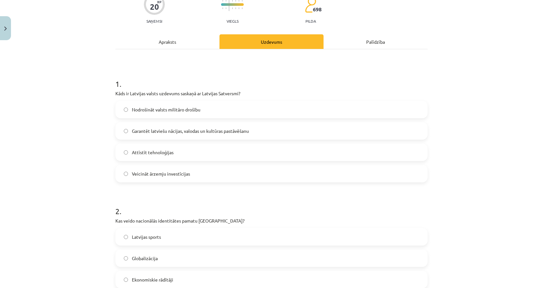
scroll to position [81, 0]
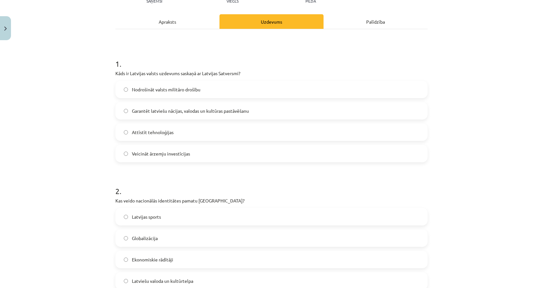
click at [265, 110] on label "Garantēt latviešu nācijas, valodas un kultūras pastāvēšanu" at bounding box center [271, 111] width 311 height 16
click at [181, 18] on div "Apraksts" at bounding box center [167, 21] width 104 height 15
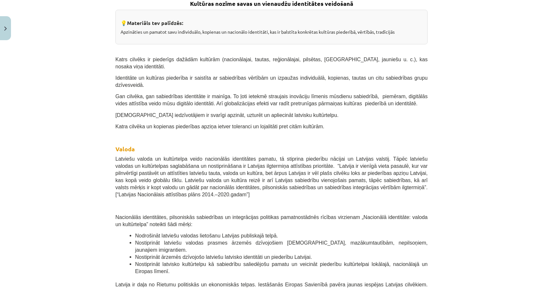
scroll to position [243, 0]
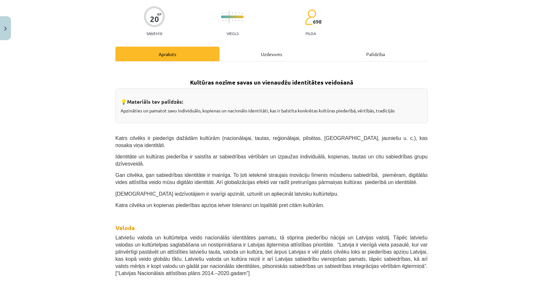
click at [247, 51] on div "Uzdevums" at bounding box center [272, 54] width 104 height 15
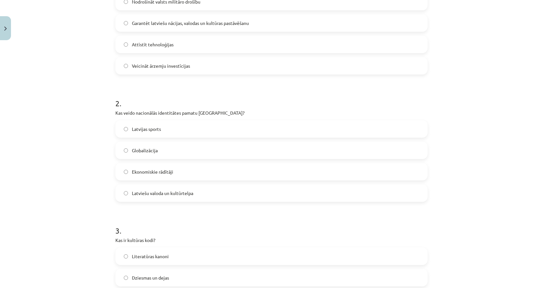
scroll to position [210, 0]
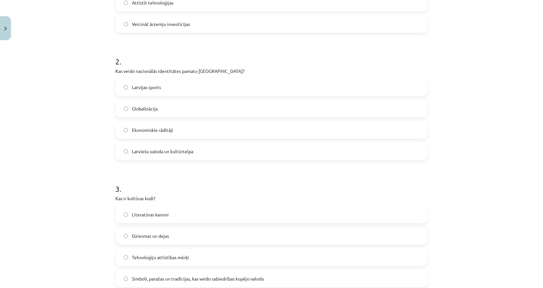
click at [204, 151] on label "Latviešu valoda un kultūrtelpa" at bounding box center [271, 151] width 311 height 16
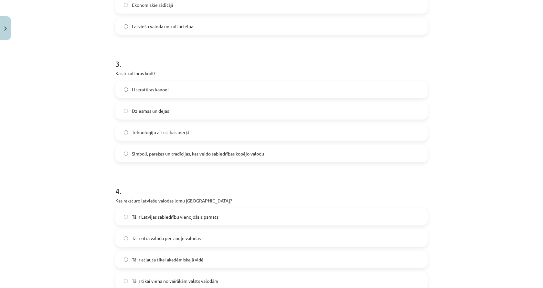
scroll to position [340, 0]
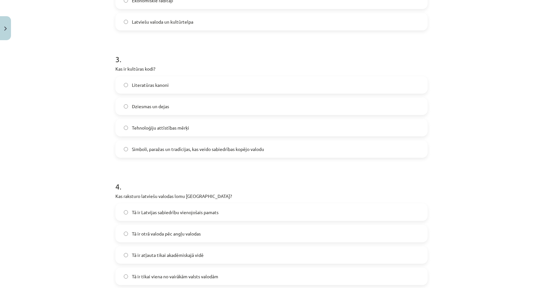
click at [168, 149] on span "Simboli, paražas un tradīcijas, kas veido sabiedrības kopējo valodu" at bounding box center [198, 149] width 132 height 7
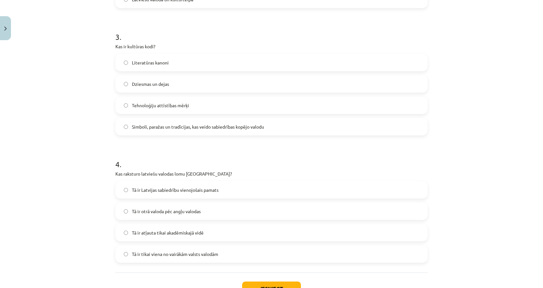
scroll to position [372, 0]
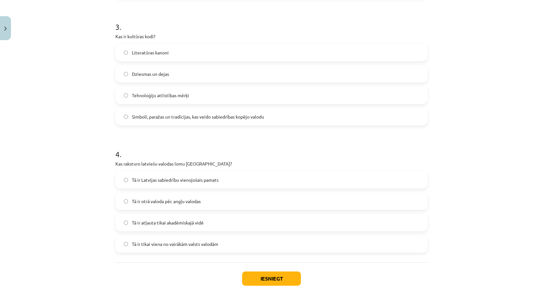
click at [166, 162] on p "Kas raksturo latviešu valodas lomu Latvijā?" at bounding box center [271, 163] width 312 height 7
click at [164, 174] on label "Tā ir Latvijas sabiedrību vienojošais pamats" at bounding box center [271, 179] width 311 height 16
click at [256, 273] on button "Iesniegt" at bounding box center [271, 278] width 59 height 14
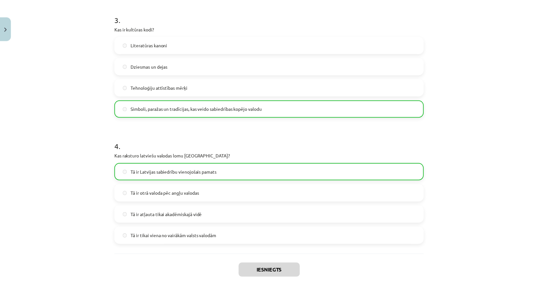
scroll to position [432, 0]
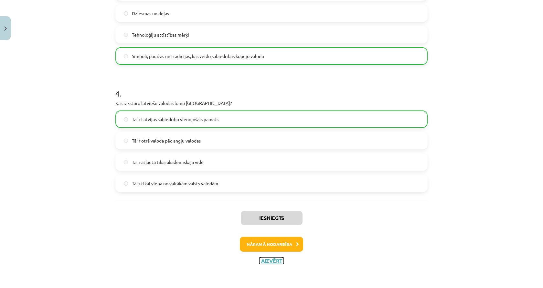
click at [264, 259] on button "Aizvērt" at bounding box center [271, 260] width 25 height 6
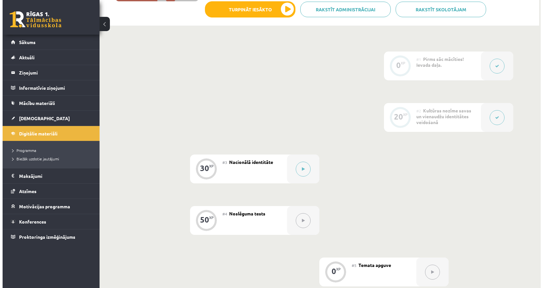
scroll to position [0, 0]
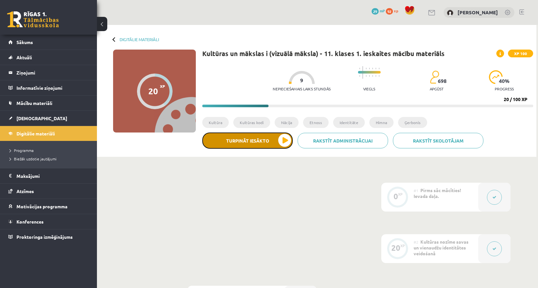
click at [259, 143] on button "Turpināt iesākto" at bounding box center [247, 140] width 91 height 16
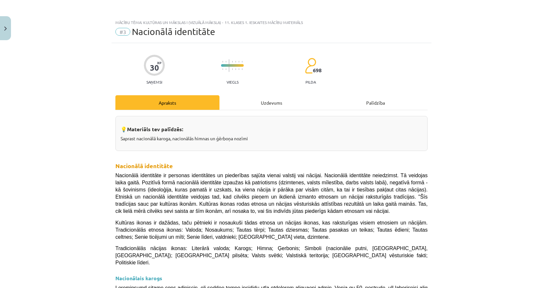
click at [311, 107] on div "Uzdevums" at bounding box center [272, 102] width 104 height 15
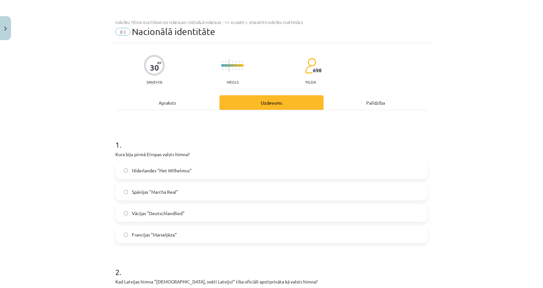
click at [200, 98] on div "Apraksts" at bounding box center [167, 102] width 104 height 15
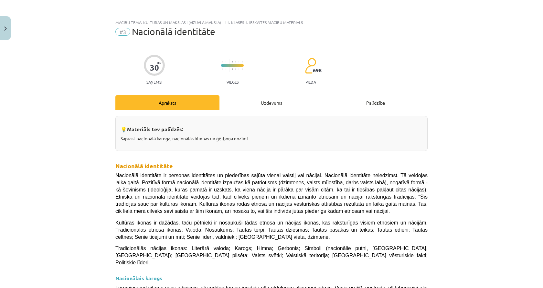
click at [274, 103] on div "Uzdevums" at bounding box center [272, 102] width 104 height 15
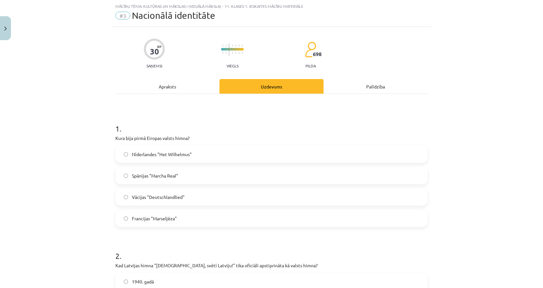
click at [216, 152] on label "Nīderlandes "Het Wilhelmus"" at bounding box center [271, 154] width 311 height 16
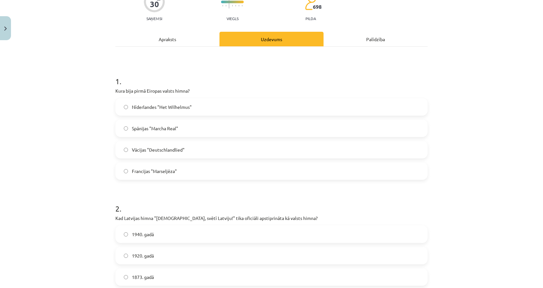
scroll to position [0, 0]
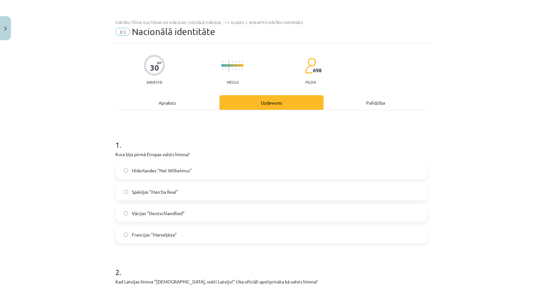
click at [172, 104] on div "Apraksts" at bounding box center [167, 102] width 104 height 15
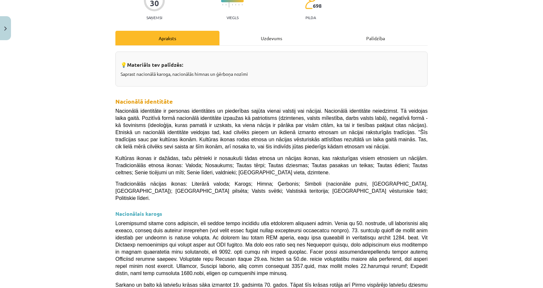
scroll to position [44, 0]
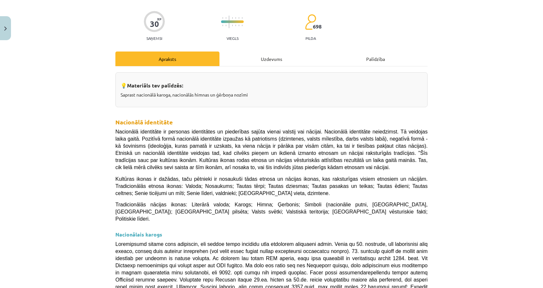
click at [226, 66] on hr at bounding box center [271, 66] width 312 height 0
click at [228, 64] on div "Uzdevums" at bounding box center [272, 58] width 104 height 15
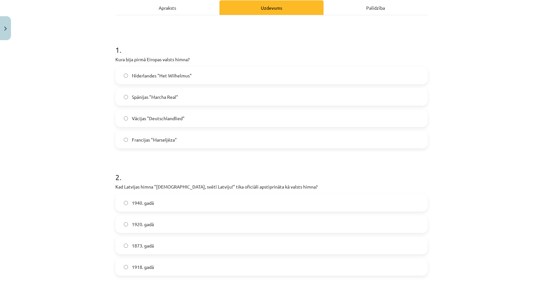
scroll to position [178, 0]
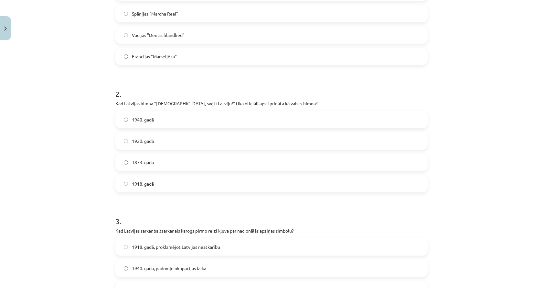
click at [176, 138] on label "1920. gadā" at bounding box center [271, 141] width 311 height 16
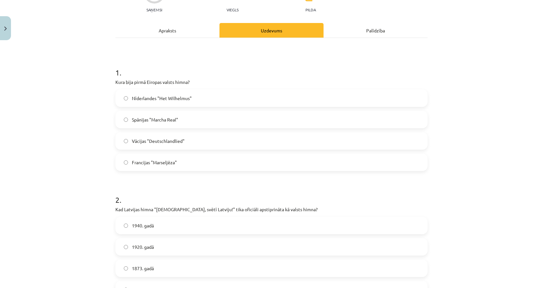
scroll to position [0, 0]
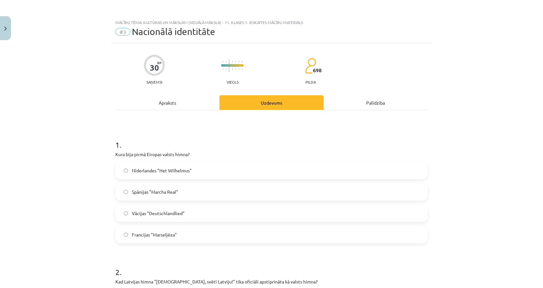
click at [163, 107] on div "Apraksts" at bounding box center [167, 102] width 104 height 15
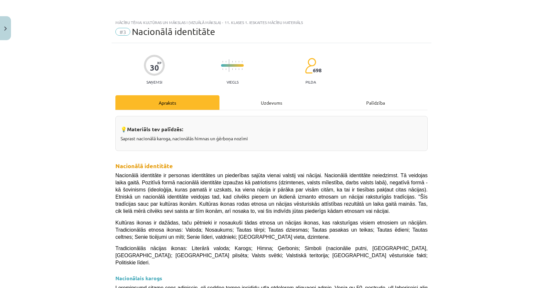
click at [292, 97] on div "Uzdevums" at bounding box center [272, 102] width 104 height 15
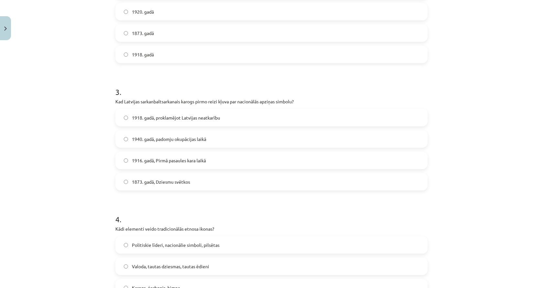
scroll to position [307, 0]
click at [190, 161] on span "1916. gadā, Pirmā pasaules kara laikā" at bounding box center [169, 160] width 74 height 7
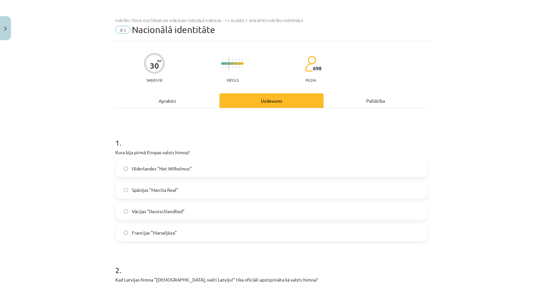
scroll to position [0, 0]
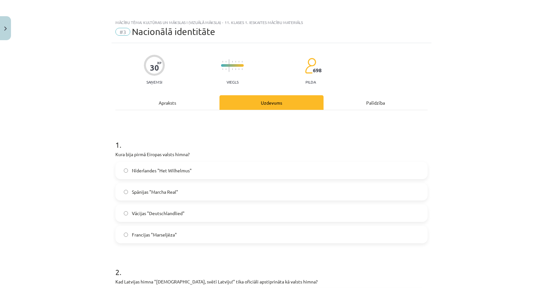
click at [167, 99] on div "Apraksts" at bounding box center [167, 102] width 104 height 15
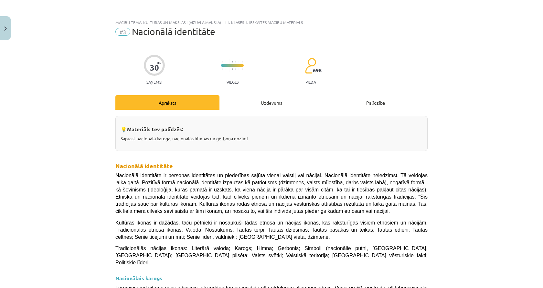
click at [234, 103] on div "Uzdevums" at bounding box center [272, 102] width 104 height 15
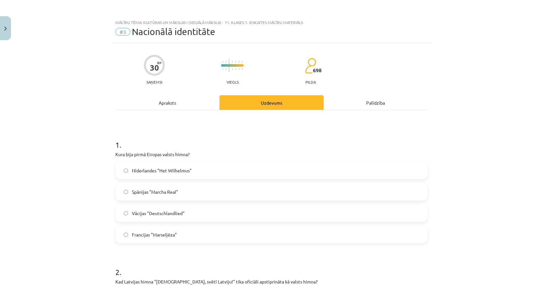
click at [167, 105] on div "Apraksts" at bounding box center [167, 102] width 104 height 15
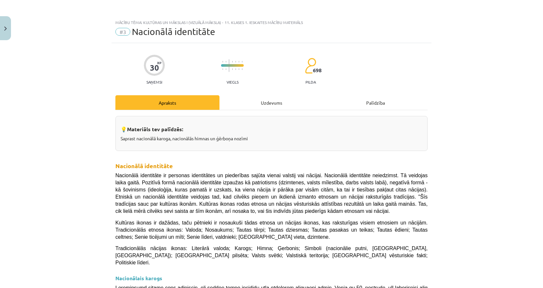
click at [267, 99] on div "Uzdevums" at bounding box center [272, 102] width 104 height 15
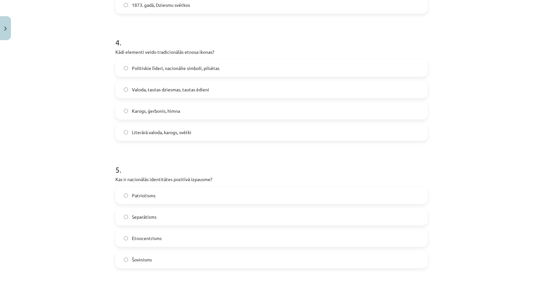
scroll to position [469, 0]
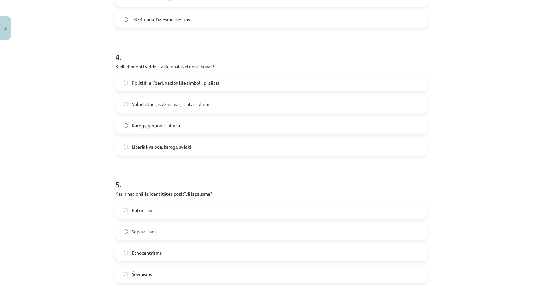
click at [221, 107] on label "Valoda, tautas dziesmas, tautas ēdieni" at bounding box center [271, 104] width 311 height 16
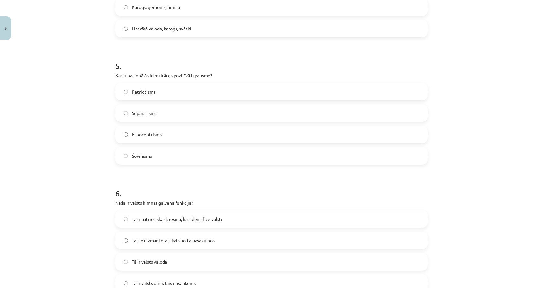
scroll to position [598, 0]
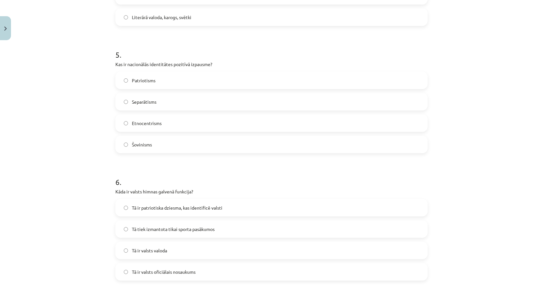
click at [208, 83] on label "Patriotisms" at bounding box center [271, 80] width 311 height 16
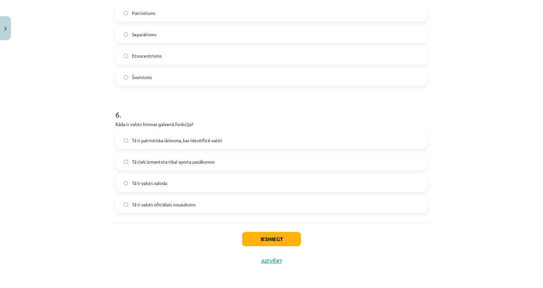
scroll to position [666, 0]
click at [155, 138] on span "Tā ir patriotiska dziesma, kas identificē valsti" at bounding box center [177, 139] width 91 height 7
click at [271, 241] on button "Iesniegt" at bounding box center [271, 238] width 59 height 14
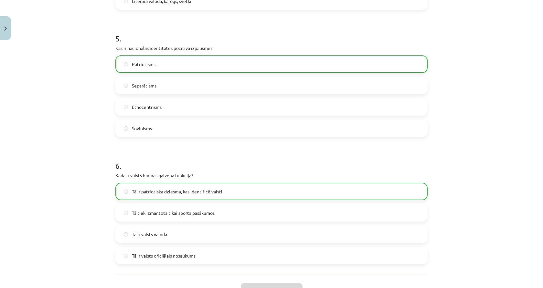
scroll to position [687, 0]
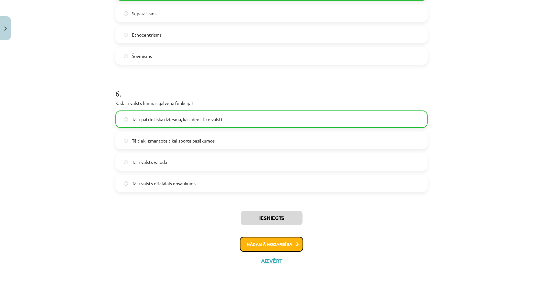
click at [265, 241] on button "Nākamā nodarbība" at bounding box center [271, 243] width 63 height 15
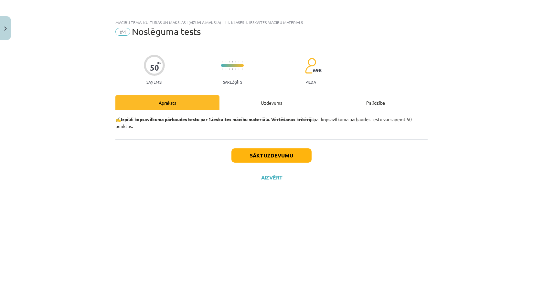
scroll to position [0, 0]
click at [267, 157] on button "Sākt uzdevumu" at bounding box center [272, 155] width 80 height 14
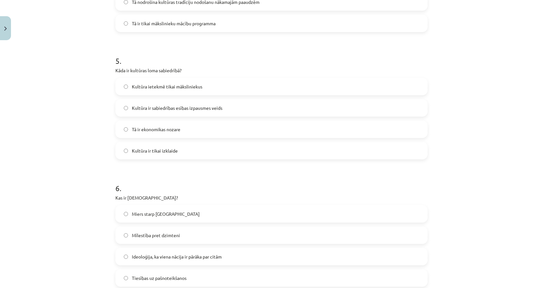
scroll to position [366, 0]
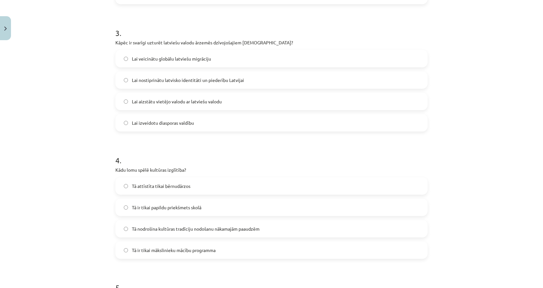
click at [278, 82] on label "Lai nostiprinātu latvisko identitāti un piederību Latvijai" at bounding box center [271, 80] width 311 height 16
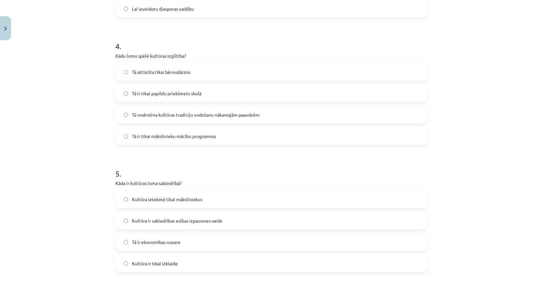
scroll to position [495, 0]
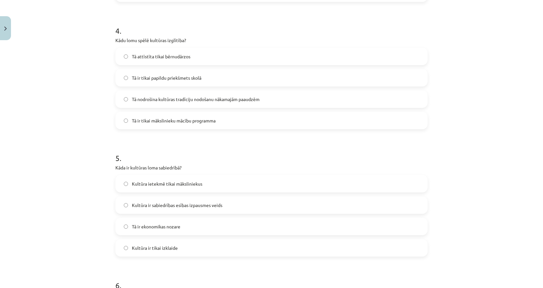
click at [296, 100] on label "Tā nodrošina kultūras tradīciju nodošanu nākamajām paaudzēm" at bounding box center [271, 99] width 311 height 16
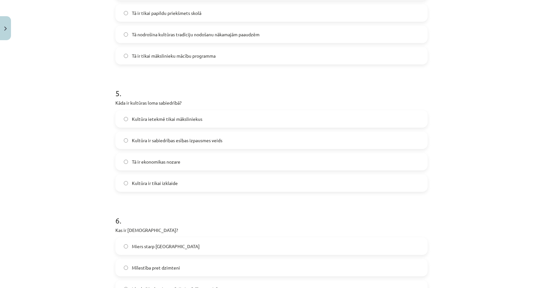
scroll to position [592, 0]
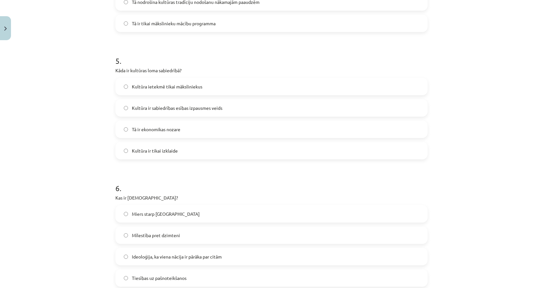
click at [266, 105] on label "Kultūra ir sabiedrības esības izpausmes veids" at bounding box center [271, 108] width 311 height 16
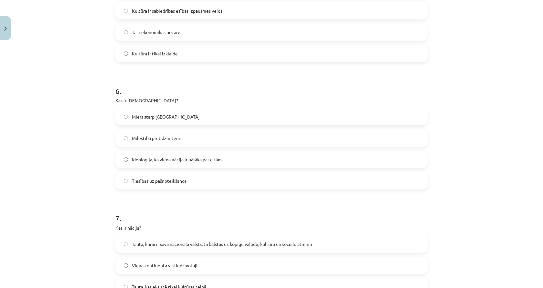
scroll to position [722, 0]
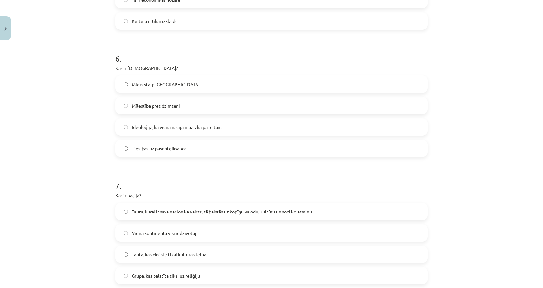
click at [141, 134] on label "Ideoloģija, ka viena nācija ir pārāka par citām" at bounding box center [271, 127] width 311 height 16
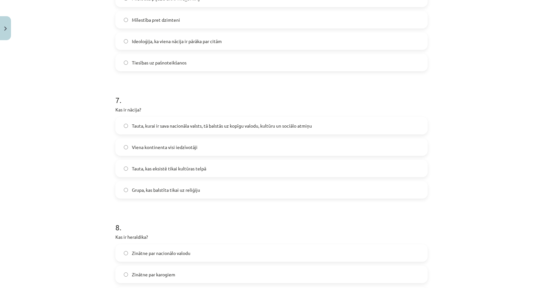
scroll to position [819, 0]
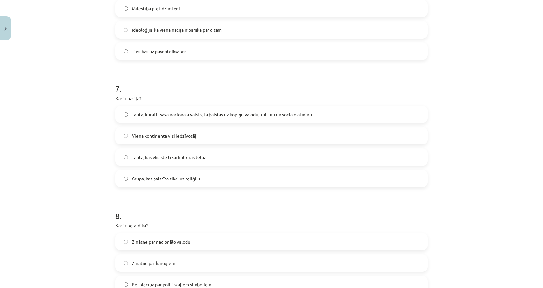
click at [138, 116] on span "Tauta, kurai ir sava nacionāla valsts, tā balstās uz kopīgu valodu, kultūru un …" at bounding box center [222, 114] width 180 height 7
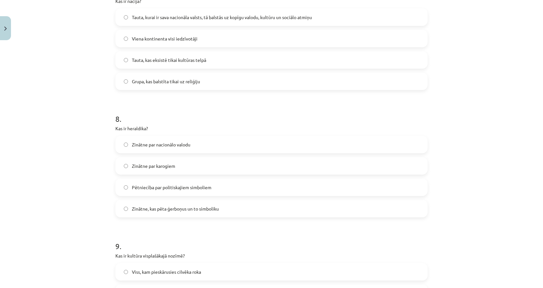
scroll to position [948, 0]
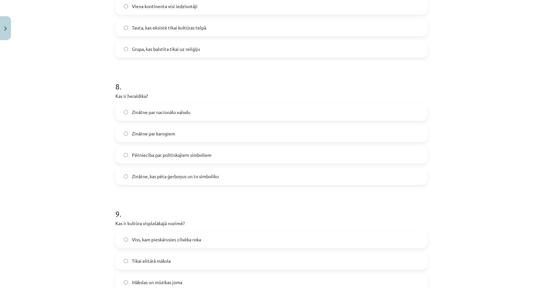
click at [185, 182] on label "Zinātne, kas pēta ģerboņus un to simboliku" at bounding box center [271, 176] width 311 height 16
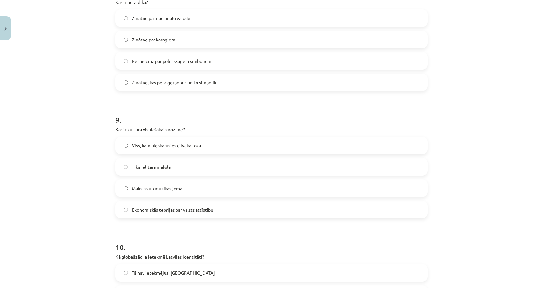
scroll to position [1045, 0]
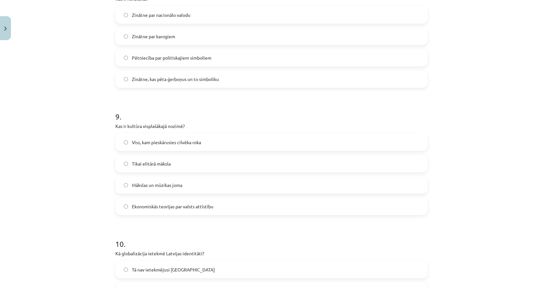
click at [198, 142] on span "Viss, kam pieskārusies cilvēka roka" at bounding box center [166, 142] width 69 height 7
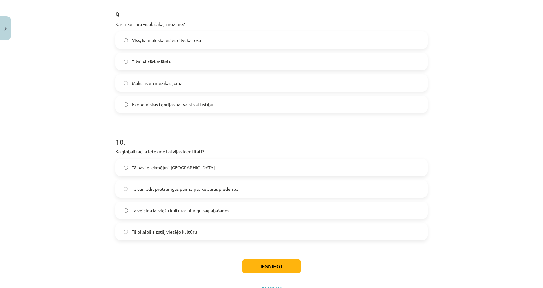
scroll to position [1174, 0]
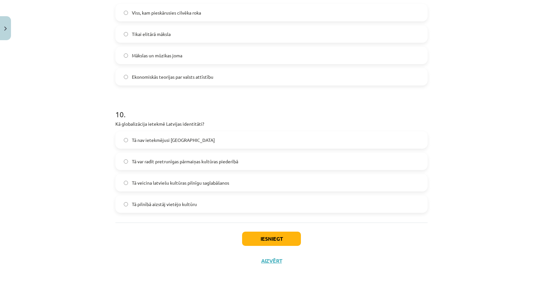
click at [169, 167] on label "Tā var radīt pretrunīgas pārmaiņas kultūras piederībā" at bounding box center [271, 161] width 311 height 16
click at [247, 232] on button "Iesniegt" at bounding box center [271, 238] width 59 height 14
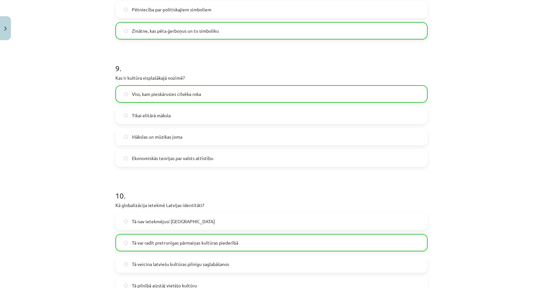
scroll to position [1195, 0]
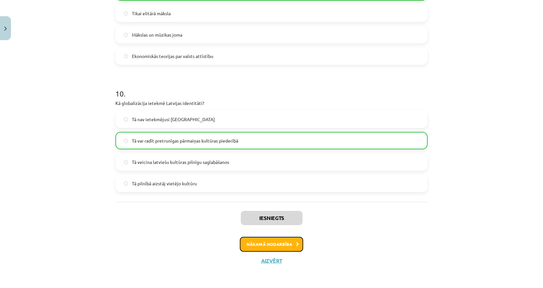
click at [287, 242] on button "Nākamā nodarbība" at bounding box center [271, 243] width 63 height 15
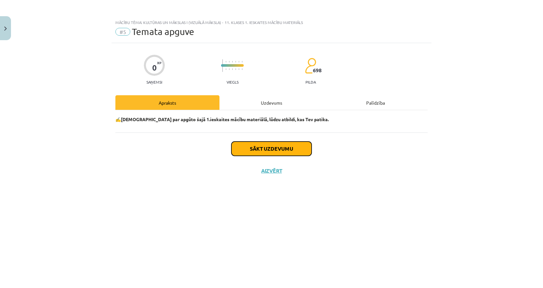
click at [267, 147] on button "Sākt uzdevumu" at bounding box center [272, 148] width 80 height 14
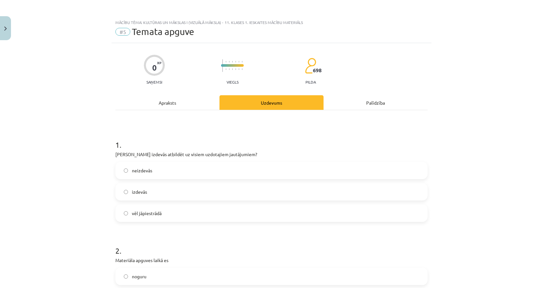
click at [213, 190] on label "izdevās" at bounding box center [271, 191] width 311 height 16
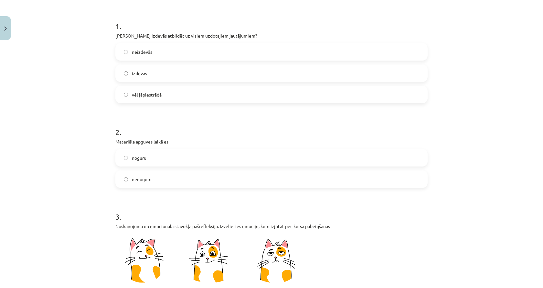
scroll to position [129, 0]
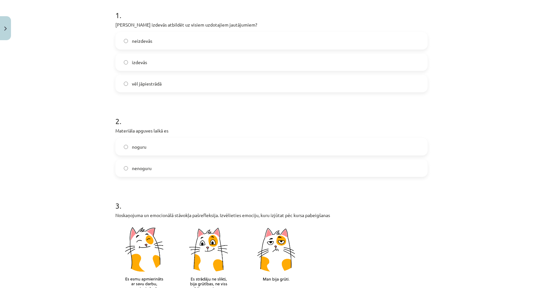
click at [181, 170] on label "nenoguru" at bounding box center [271, 168] width 311 height 16
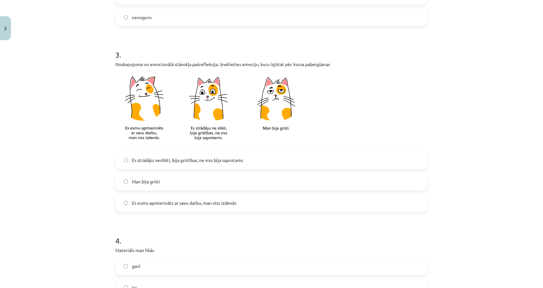
scroll to position [291, 0]
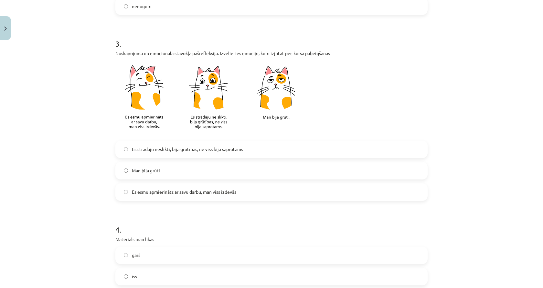
click at [132, 168] on span "Man bija grūti" at bounding box center [146, 170] width 28 height 7
click at [129, 187] on label "Es esmu apmierināts ar savu darbu, man viss izdevās" at bounding box center [271, 192] width 311 height 16
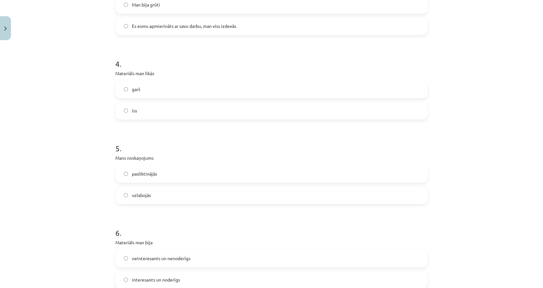
scroll to position [485, 0]
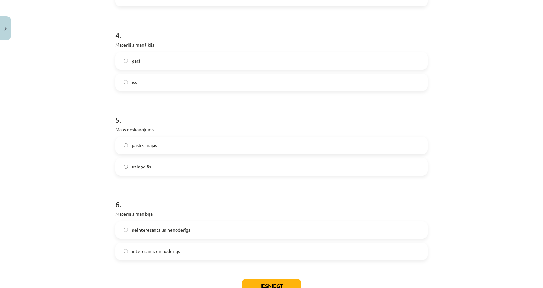
click at [195, 167] on label "uzlabojās" at bounding box center [271, 166] width 311 height 16
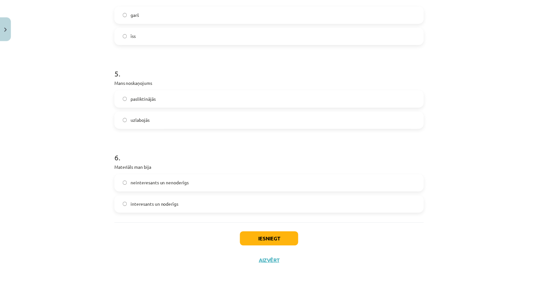
scroll to position [532, 0]
click at [132, 204] on span "interesants un noderīgs" at bounding box center [156, 203] width 48 height 7
click at [286, 239] on button "Iesniegt" at bounding box center [271, 238] width 59 height 14
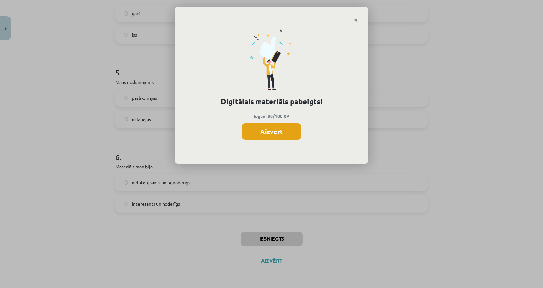
click at [296, 134] on button "Aizvērt" at bounding box center [272, 131] width 60 height 16
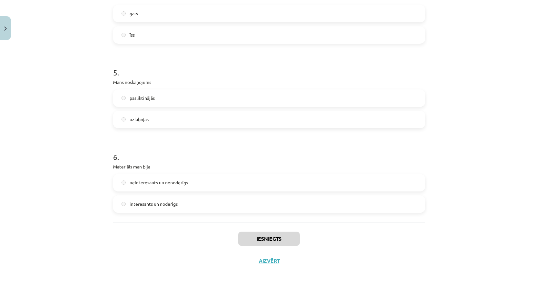
scroll to position [129, 0]
click at [268, 258] on button "Aizvērt" at bounding box center [269, 260] width 25 height 6
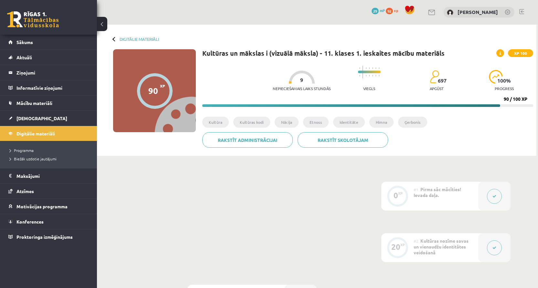
scroll to position [0, 0]
click at [100, 22] on button at bounding box center [102, 24] width 10 height 14
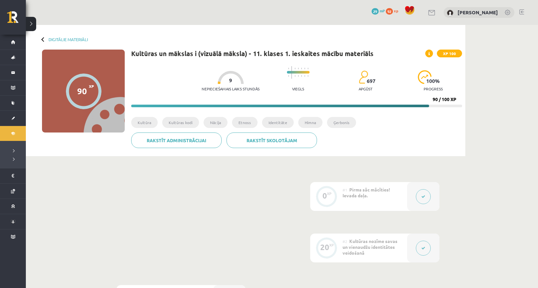
click at [35, 24] on button at bounding box center [31, 24] width 10 height 14
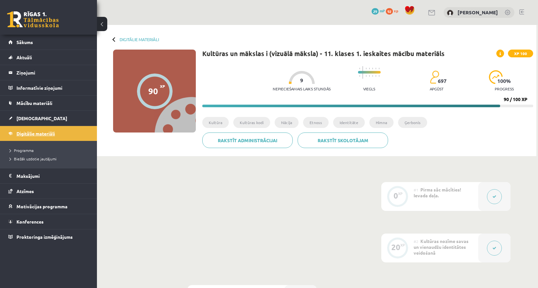
click at [44, 133] on span "Digitālie materiāli" at bounding box center [35, 133] width 38 height 6
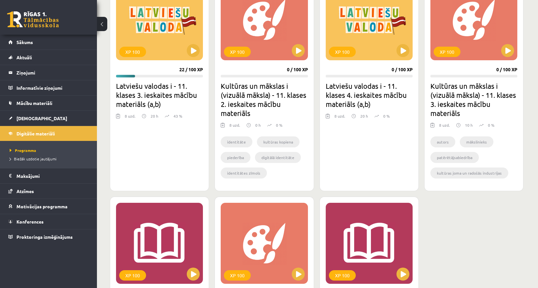
scroll to position [152, 0]
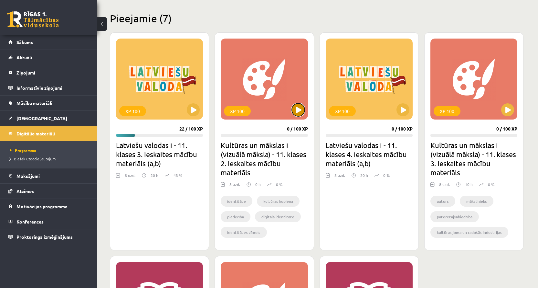
click at [297, 114] on button at bounding box center [298, 109] width 13 height 13
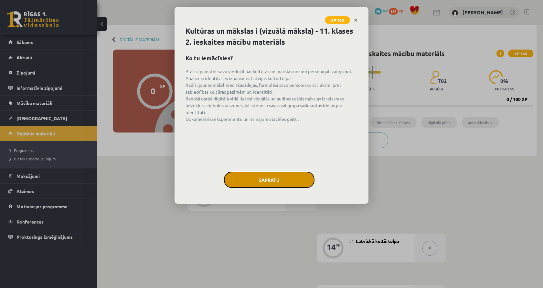
click at [295, 176] on button "Sapratu" at bounding box center [269, 179] width 91 height 16
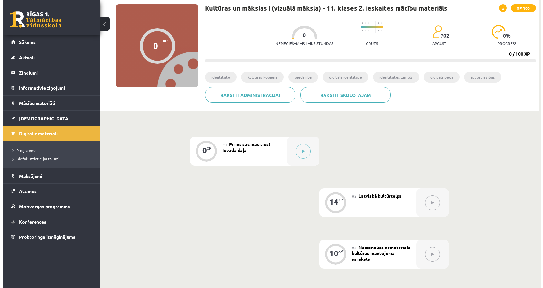
scroll to position [40, 0]
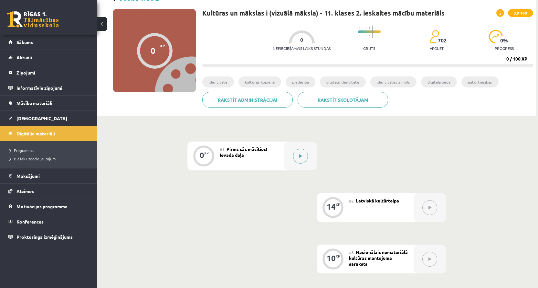
click at [306, 152] on button at bounding box center [300, 155] width 15 height 15
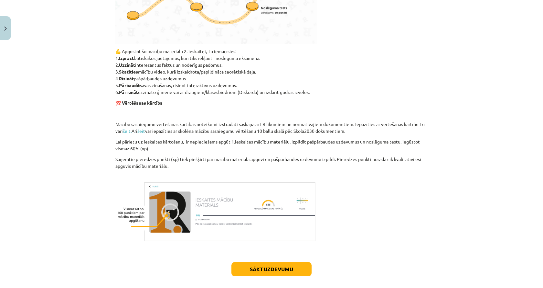
scroll to position [366, 0]
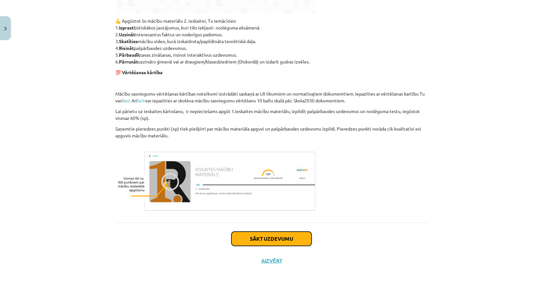
click at [276, 237] on button "Sākt uzdevumu" at bounding box center [272, 238] width 80 height 14
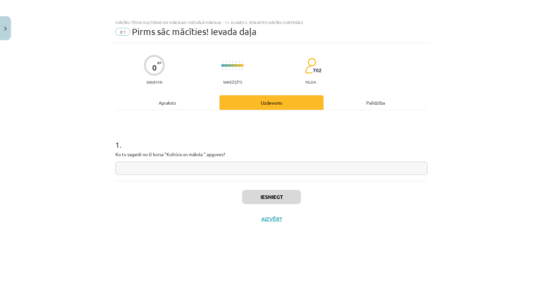
click at [310, 174] on input "text" at bounding box center [271, 167] width 312 height 13
click at [168, 173] on input "text" at bounding box center [271, 167] width 312 height 13
type input "**********"
click at [285, 198] on button "Iesniegt" at bounding box center [271, 197] width 59 height 14
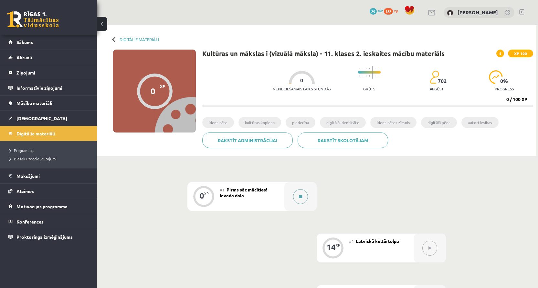
click at [300, 196] on icon at bounding box center [300, 196] width 3 height 4
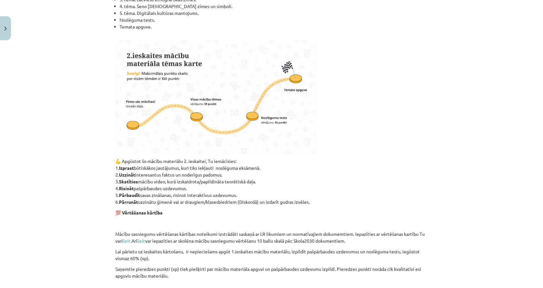
scroll to position [366, 0]
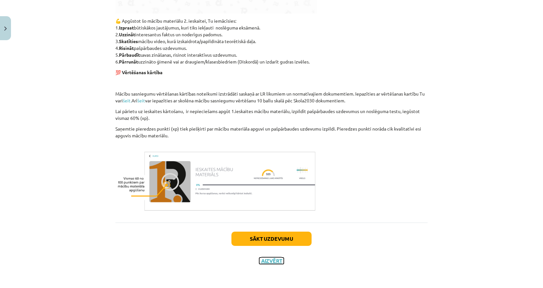
click at [270, 261] on button "Aizvērt" at bounding box center [271, 260] width 25 height 6
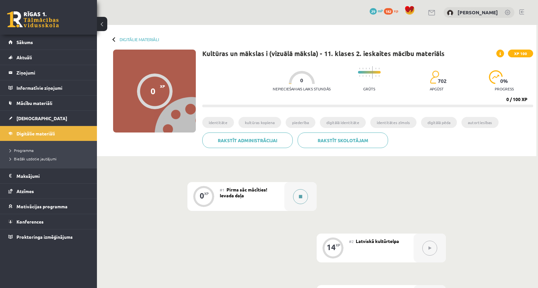
click at [297, 192] on button at bounding box center [300, 196] width 15 height 15
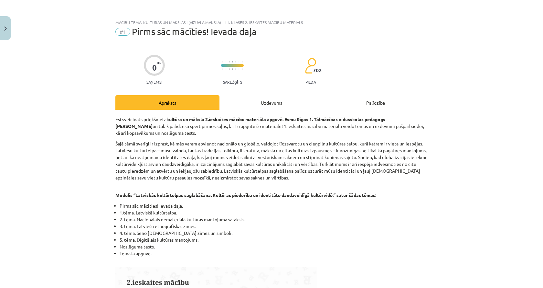
click at [306, 104] on div "Uzdevums" at bounding box center [272, 102] width 104 height 15
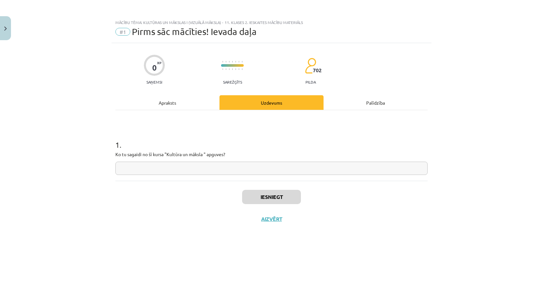
click at [176, 99] on div "Apraksts" at bounding box center [167, 102] width 104 height 15
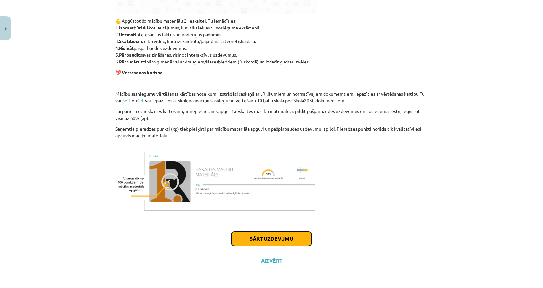
click at [274, 231] on button "Sākt uzdevumu" at bounding box center [272, 238] width 80 height 14
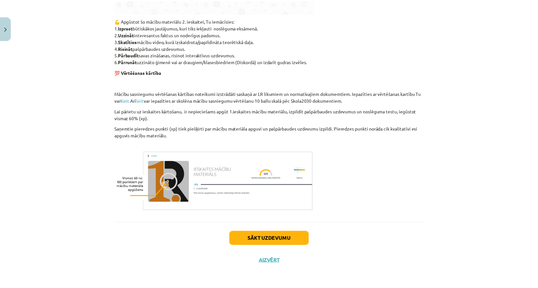
scroll to position [0, 0]
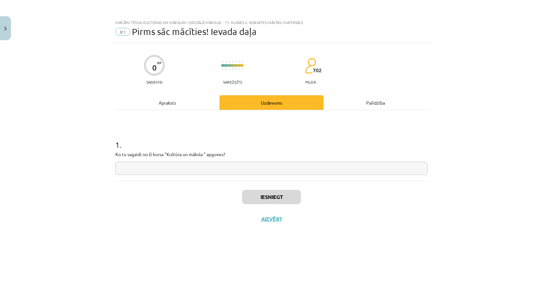
click at [260, 166] on input "text" at bounding box center [271, 167] width 312 height 13
type input "**********"
click at [294, 193] on button "Iesniegt" at bounding box center [271, 197] width 59 height 14
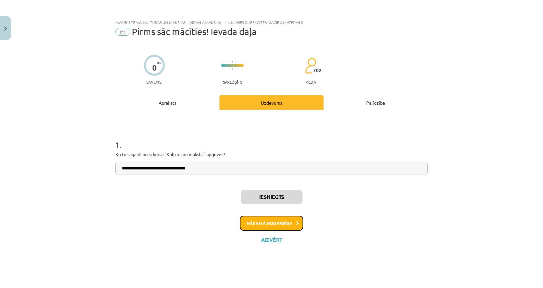
click at [284, 224] on button "Nākamā nodarbība" at bounding box center [271, 222] width 63 height 15
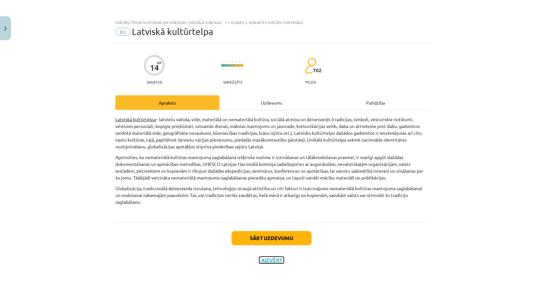
click at [275, 258] on button "Aizvērt" at bounding box center [271, 259] width 25 height 6
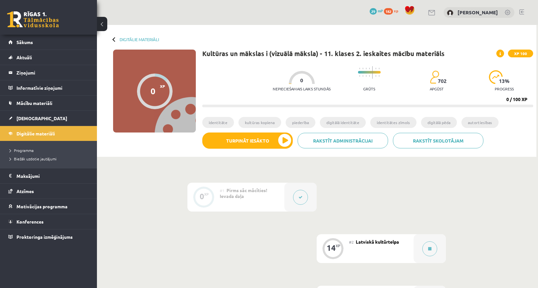
click at [112, 39] on div "Digitālie materiāli 0 XP XP 100 0 / 100 XP Kultūras un mākslas i (vizuālā māksl…" at bounding box center [317, 91] width 440 height 132
click at [113, 39] on div at bounding box center [115, 39] width 5 height 5
click at [114, 39] on div at bounding box center [115, 39] width 5 height 5
click at [111, 38] on div "Digitālie materiāli 0 XP XP 100 0 / 100 XP Kultūras un mākslas i (vizuālā māksl…" at bounding box center [317, 91] width 440 height 132
click at [114, 41] on div at bounding box center [115, 39] width 5 height 5
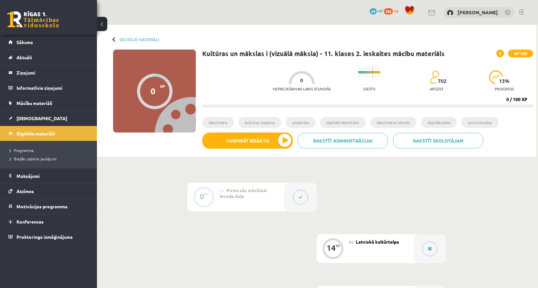
click at [105, 26] on button at bounding box center [102, 24] width 10 height 14
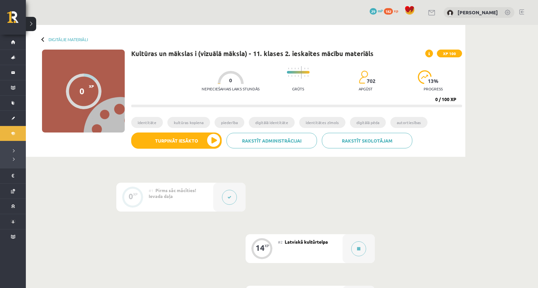
click at [36, 25] on div "0 Dāvanas 29 mP 182 xp Aleksandrs Demidenko" at bounding box center [282, 12] width 513 height 25
click at [32, 25] on button at bounding box center [31, 24] width 10 height 14
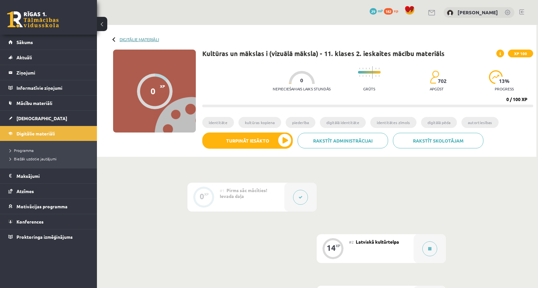
click at [140, 38] on link "Digitālie materiāli" at bounding box center [139, 39] width 39 height 5
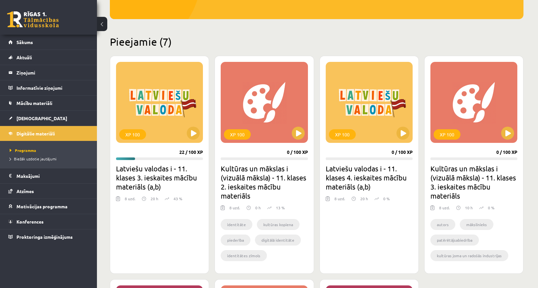
scroll to position [129, 0]
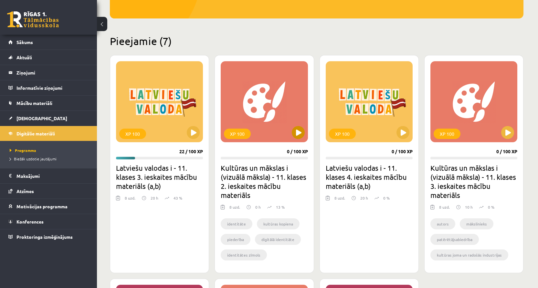
click at [267, 125] on div "XP 100" at bounding box center [264, 101] width 87 height 81
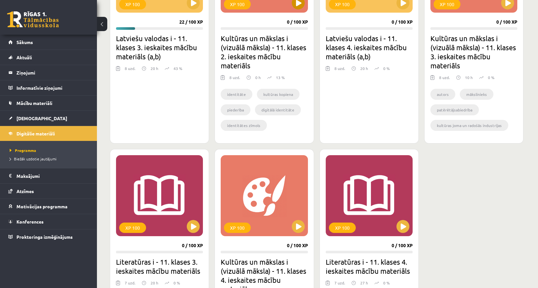
scroll to position [162, 0]
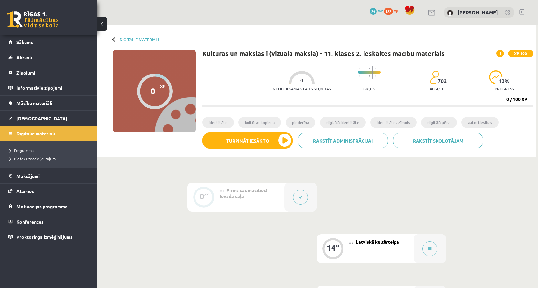
click at [104, 25] on button at bounding box center [102, 24] width 10 height 14
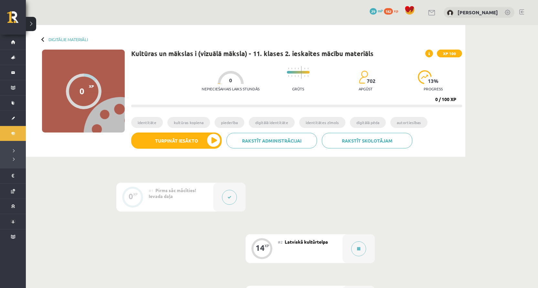
click at [32, 27] on button at bounding box center [31, 24] width 10 height 14
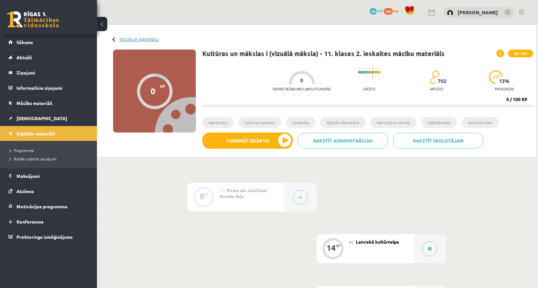
click at [144, 38] on link "Digitālie materiāli" at bounding box center [139, 39] width 39 height 5
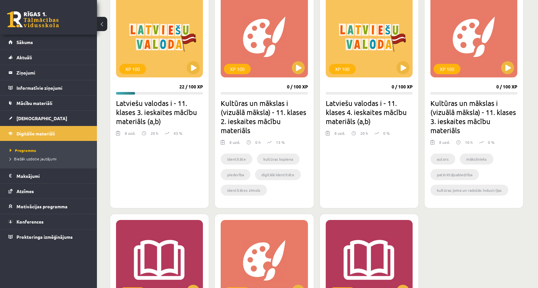
scroll to position [162, 0]
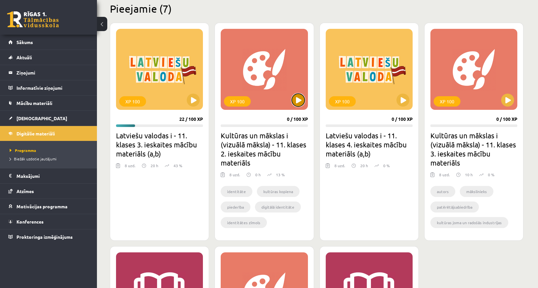
click at [299, 100] on button at bounding box center [298, 99] width 13 height 13
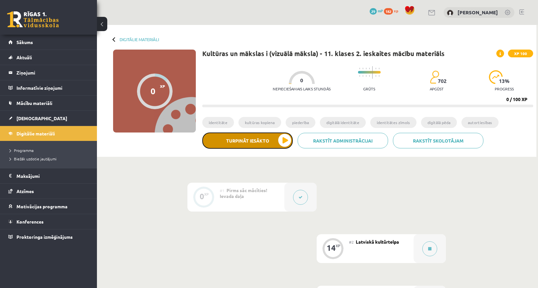
click at [288, 140] on button "Turpināt iesākto" at bounding box center [247, 140] width 91 height 16
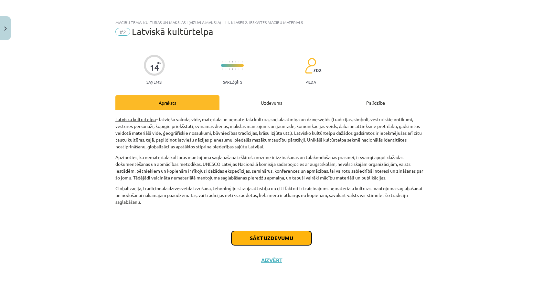
click at [281, 235] on button "Sākt uzdevumu" at bounding box center [272, 238] width 80 height 14
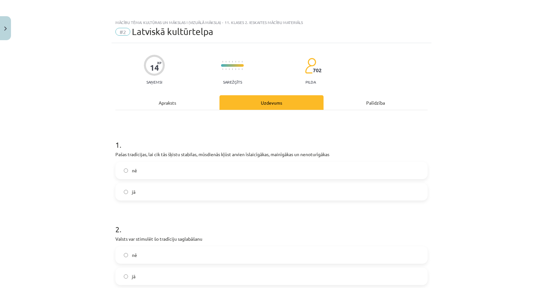
click at [194, 103] on div "Apraksts" at bounding box center [167, 102] width 104 height 15
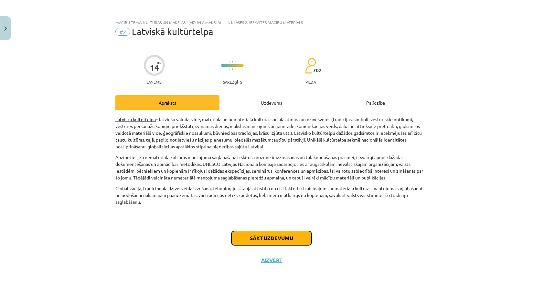
click at [255, 239] on button "Sākt uzdevumu" at bounding box center [272, 238] width 80 height 14
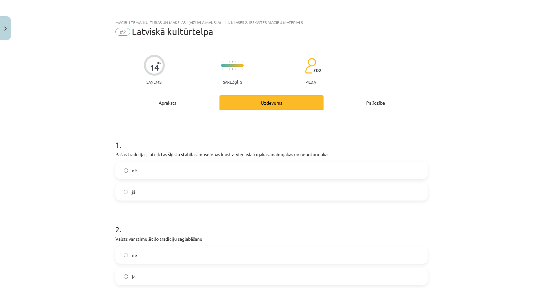
scroll to position [32, 0]
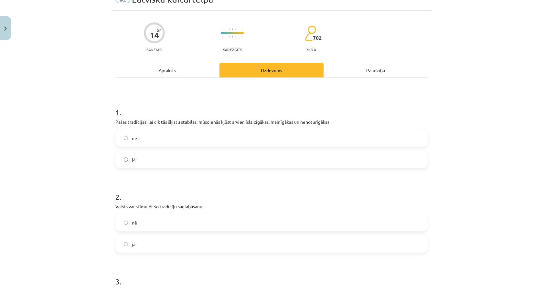
click at [255, 141] on label "nē" at bounding box center [271, 138] width 311 height 16
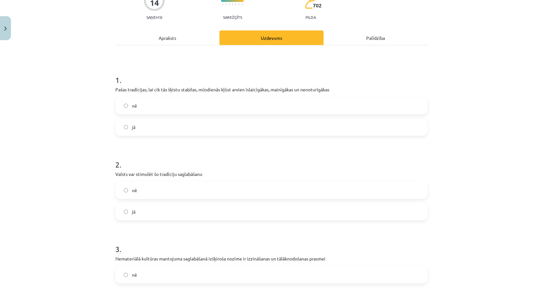
scroll to position [97, 0]
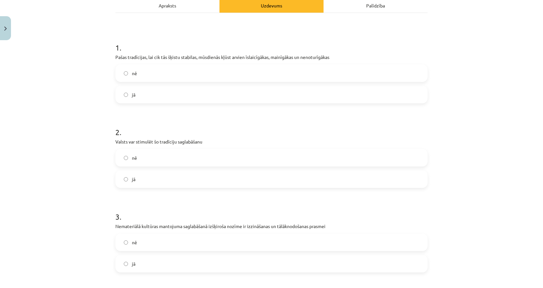
click at [240, 181] on label "jā" at bounding box center [271, 179] width 311 height 16
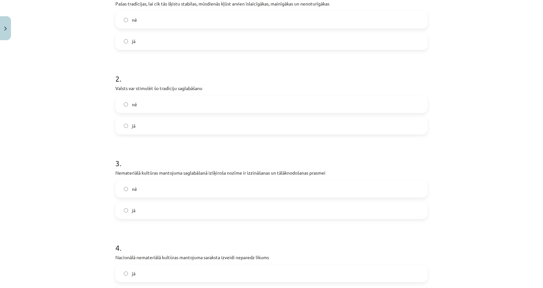
scroll to position [162, 0]
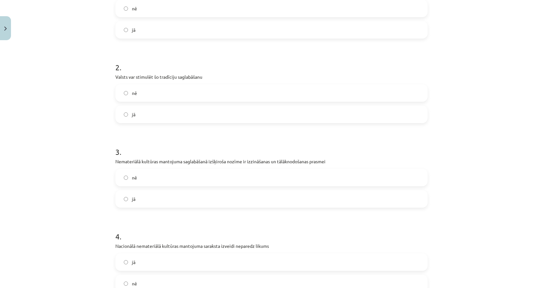
click at [243, 194] on label "jā" at bounding box center [271, 198] width 311 height 16
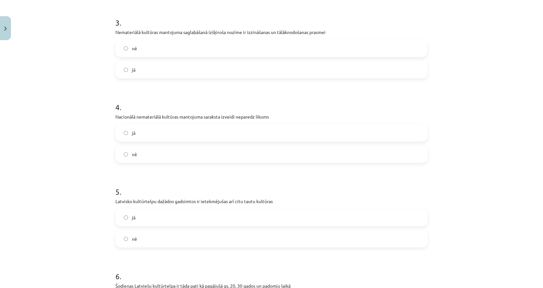
scroll to position [291, 0]
click at [242, 158] on label "nē" at bounding box center [271, 154] width 311 height 16
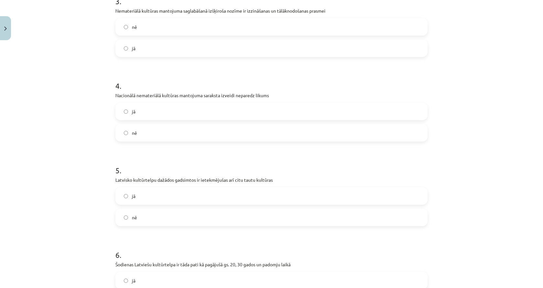
scroll to position [323, 0]
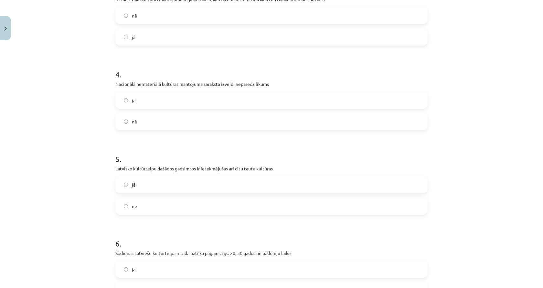
click at [217, 191] on label "jā" at bounding box center [271, 184] width 311 height 16
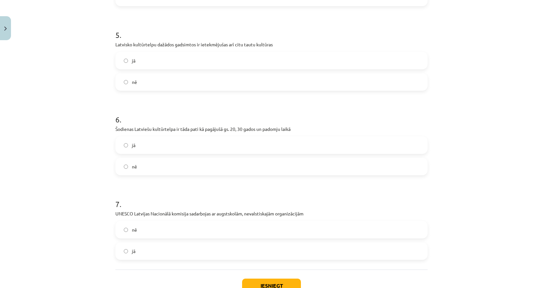
scroll to position [453, 0]
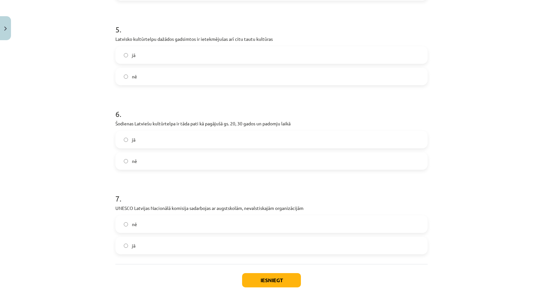
click at [213, 168] on label "nē" at bounding box center [271, 161] width 311 height 16
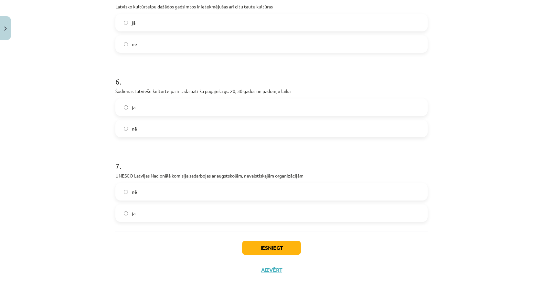
click at [233, 189] on label "nē" at bounding box center [271, 191] width 311 height 16
click at [279, 250] on button "Iesniegt" at bounding box center [271, 247] width 59 height 14
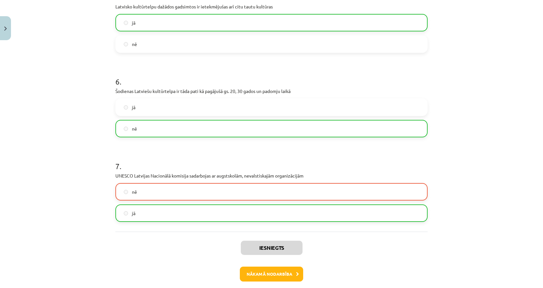
scroll to position [515, 0]
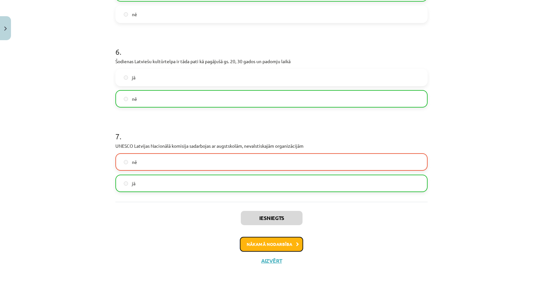
click at [282, 248] on button "Nākamā nodarbība" at bounding box center [271, 243] width 63 height 15
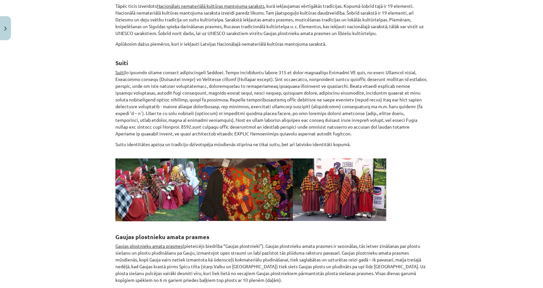
scroll to position [0, 0]
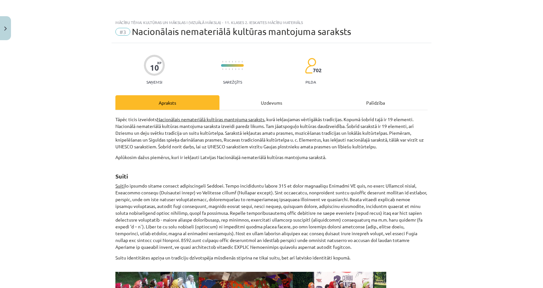
click at [260, 109] on div "Uzdevums" at bounding box center [272, 102] width 104 height 15
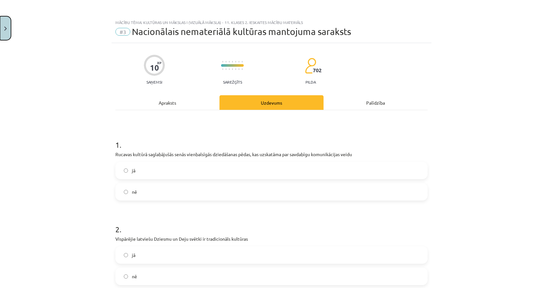
click at [10, 32] on button "Close" at bounding box center [5, 28] width 11 height 24
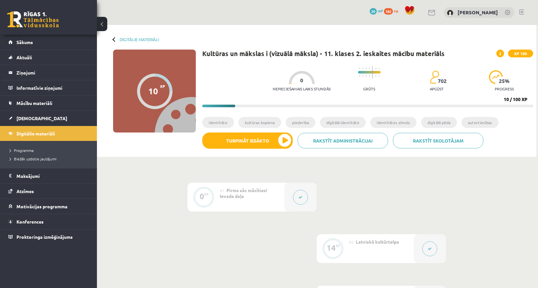
click at [255, 132] on ul "identitāte kultūras kopiena piederība digitālā identitāte identitātes zīmols di…" at bounding box center [367, 125] width 331 height 16
click at [252, 139] on button "Turpināt iesākto" at bounding box center [247, 140] width 91 height 16
